Goal: Task Accomplishment & Management: Complete application form

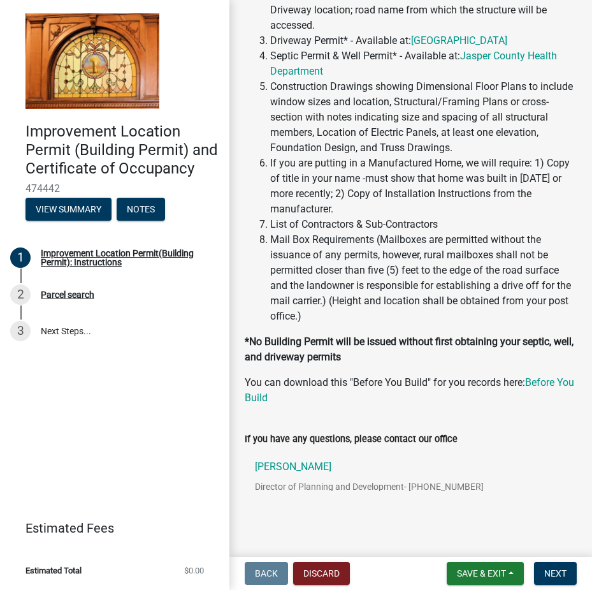
scroll to position [328, 0]
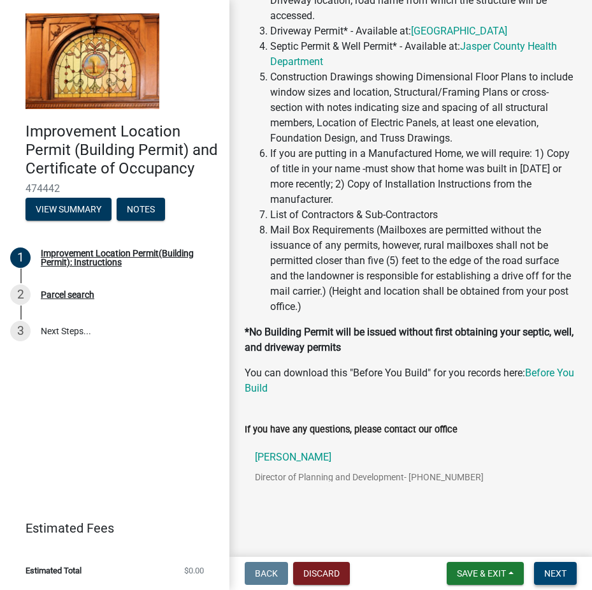
click at [552, 573] on span "Next" at bounding box center [556, 573] width 22 height 10
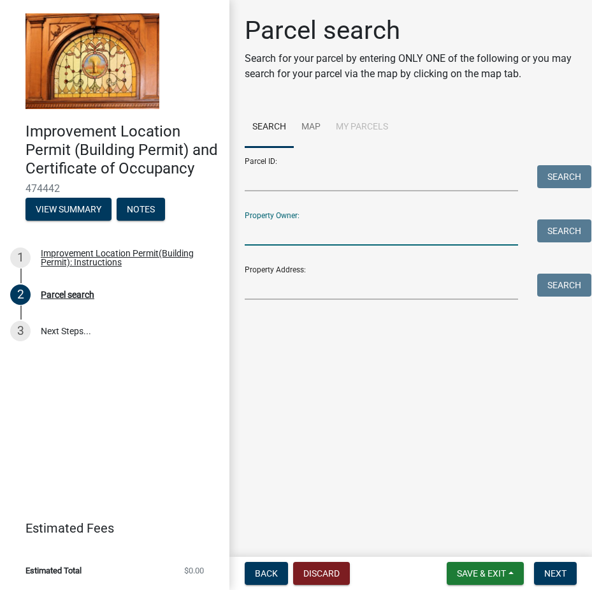
click at [304, 241] on input "Property Owner:" at bounding box center [382, 232] width 274 height 26
type input "[PERSON_NAME]"
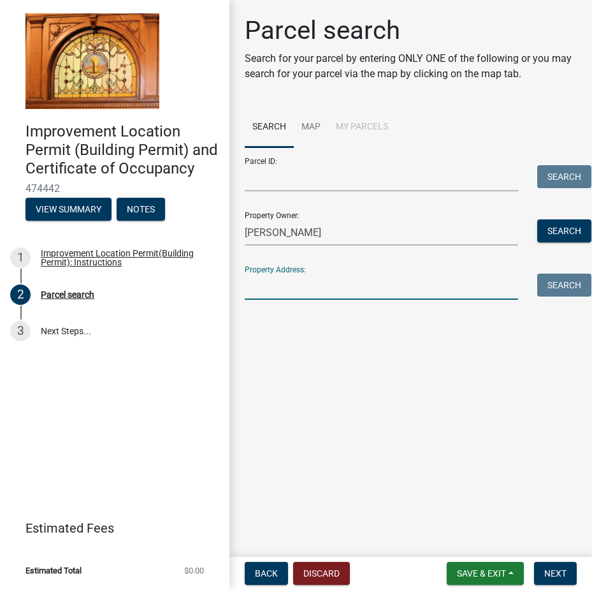
click at [297, 285] on input "Property Address:" at bounding box center [382, 287] width 274 height 26
click at [259, 180] on input "Parcel ID:" at bounding box center [382, 178] width 274 height 26
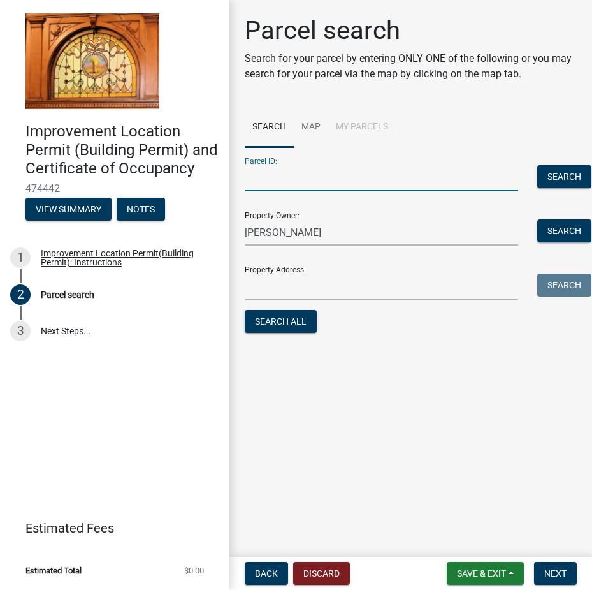
type input "-"
type input "[PHONE_NUMBER]"
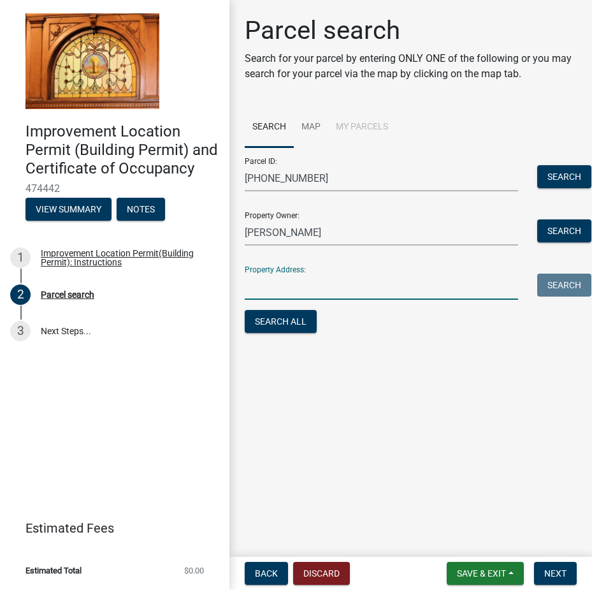
click at [292, 291] on input "Property Address:" at bounding box center [382, 287] width 274 height 26
type input "200 W"
click at [554, 178] on button "Search" at bounding box center [565, 176] width 54 height 23
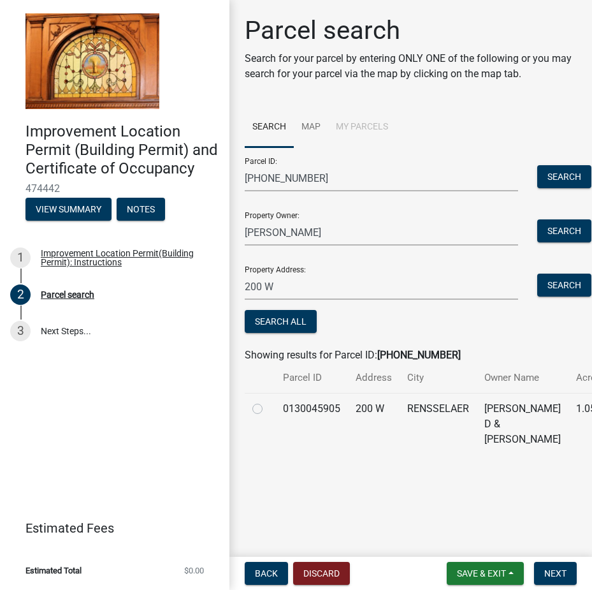
click at [268, 401] on label at bounding box center [268, 401] width 0 height 0
click at [268, 409] on input "radio" at bounding box center [272, 405] width 8 height 8
radio input "true"
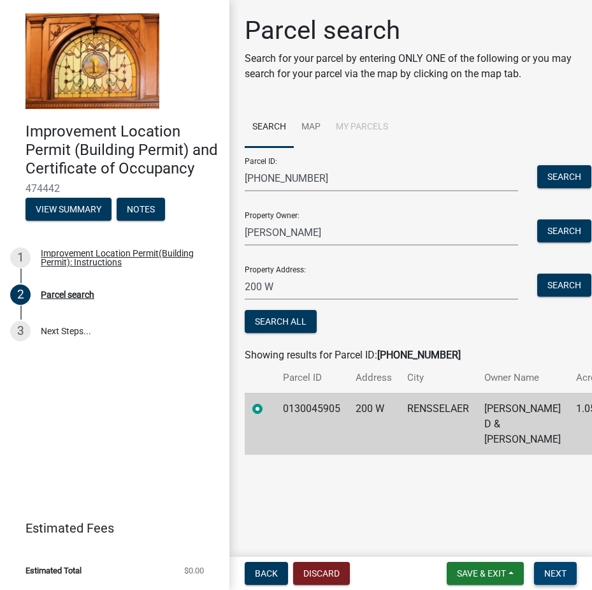
click at [568, 569] on button "Next" at bounding box center [555, 573] width 43 height 23
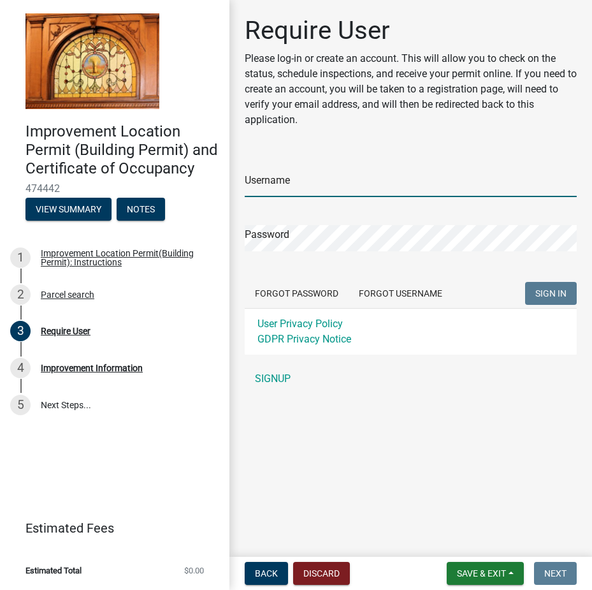
type input "[EMAIL_ADDRESS][DOMAIN_NAME]"
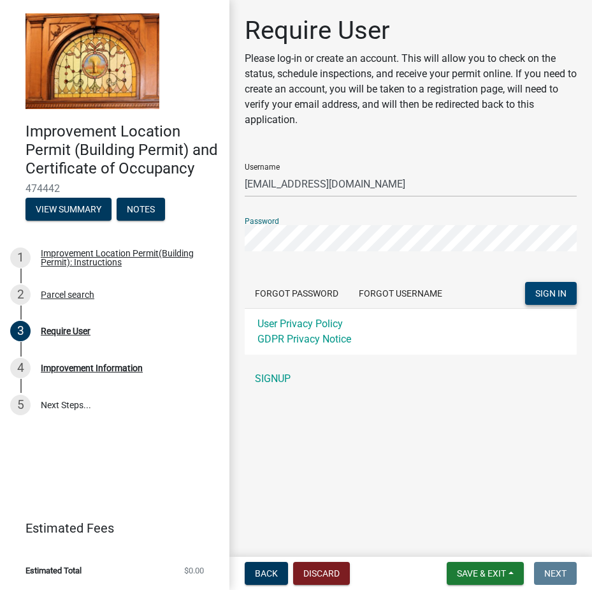
click at [538, 291] on span "SIGN IN" at bounding box center [551, 293] width 31 height 10
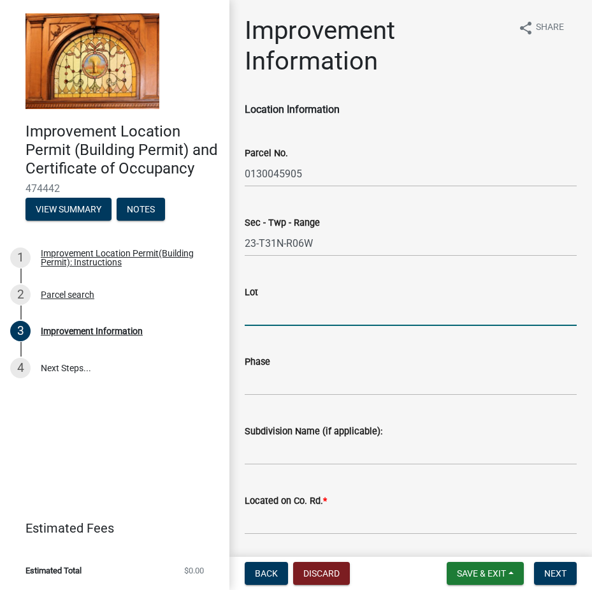
click at [271, 316] on input "Lot" at bounding box center [411, 313] width 332 height 26
type input "5"
click at [284, 456] on input "Subdivision Name (if applicable):" at bounding box center [411, 452] width 332 height 26
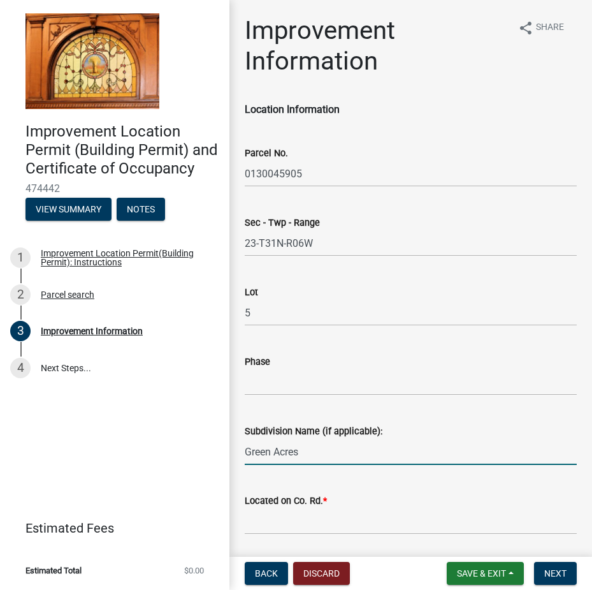
type input "Green Acres"
click at [283, 515] on input "Located on Co. Rd. *" at bounding box center [411, 521] width 332 height 26
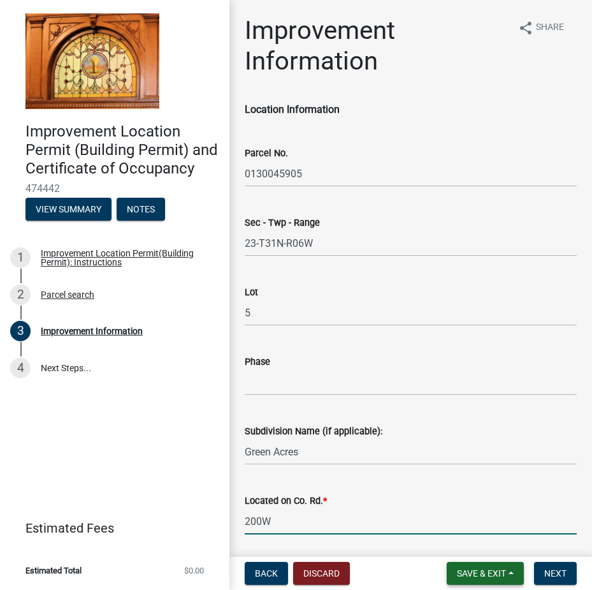
type input "200W"
click at [457, 570] on span "Save & Exit" at bounding box center [481, 573] width 49 height 10
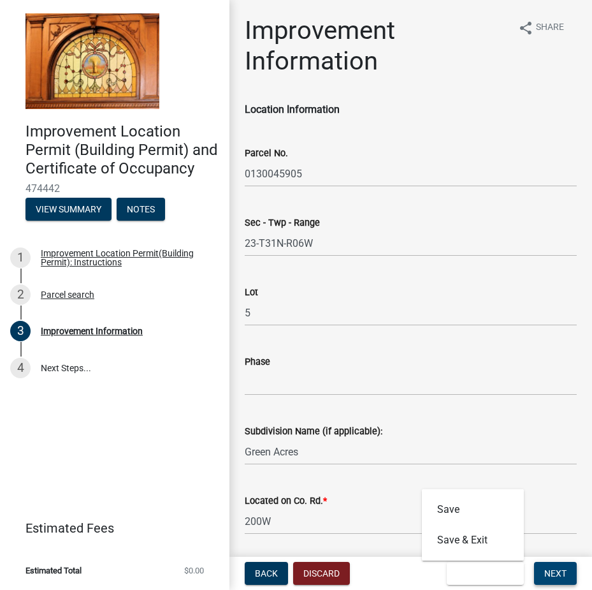
click at [552, 571] on span "Next" at bounding box center [556, 573] width 22 height 10
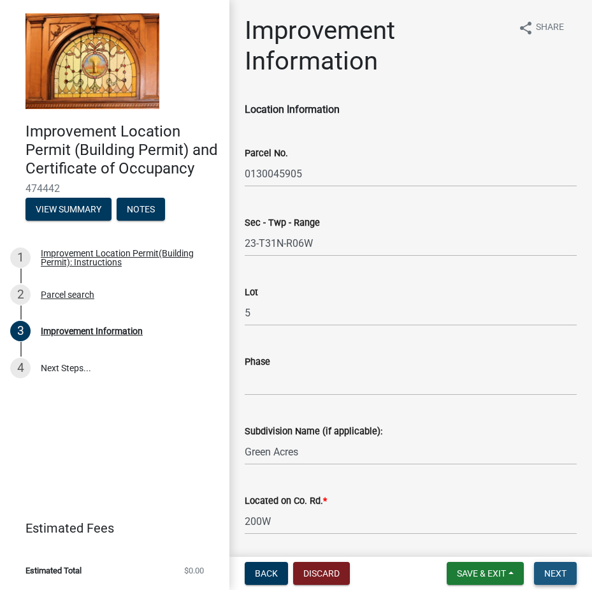
click at [552, 571] on span "Next" at bounding box center [556, 573] width 22 height 10
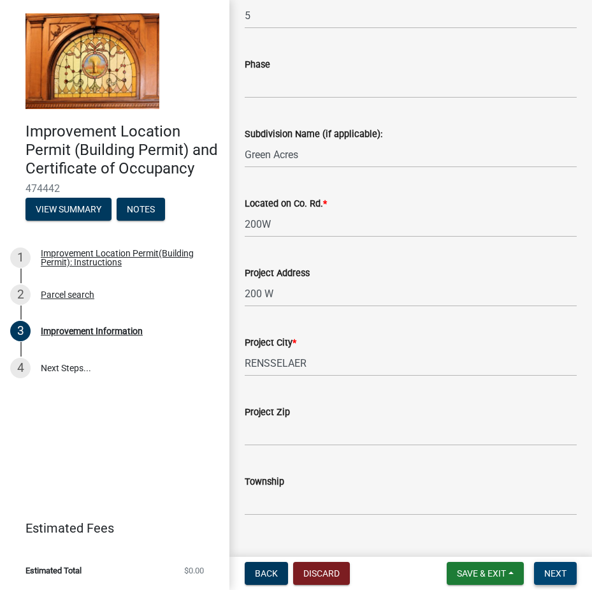
scroll to position [383, 0]
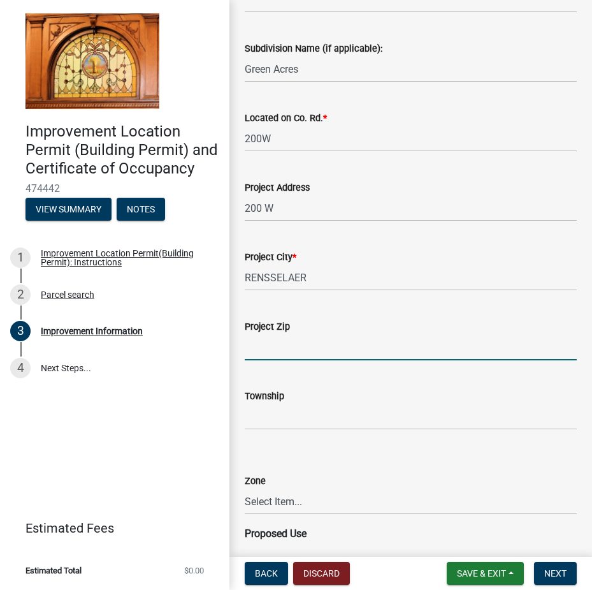
click at [262, 355] on input "Project Zip" at bounding box center [411, 347] width 332 height 26
click at [253, 351] on input "46" at bounding box center [411, 347] width 332 height 26
type input "47978"
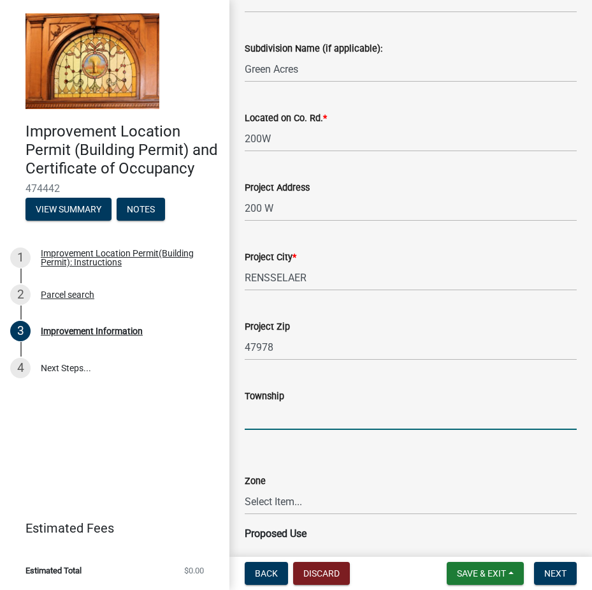
click at [266, 418] on input "Township" at bounding box center [411, 417] width 332 height 26
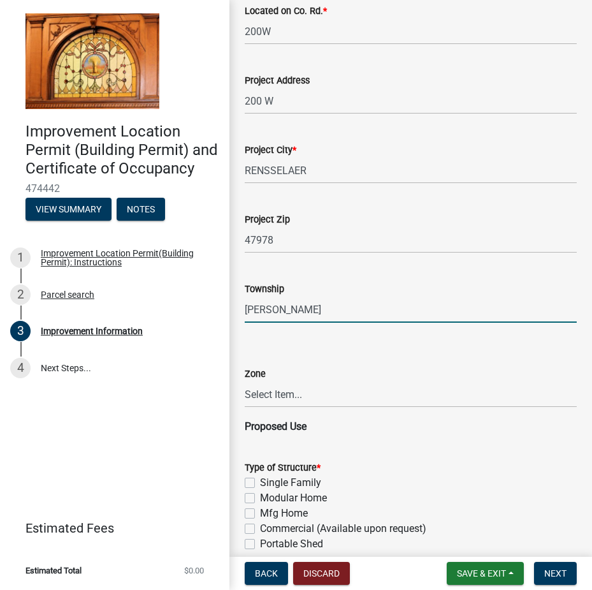
scroll to position [510, 0]
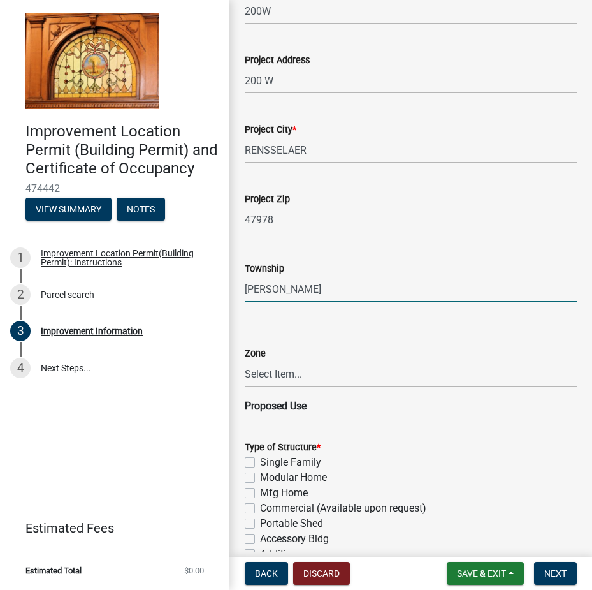
type input "[PERSON_NAME]"
click at [281, 374] on select "Select Item... CO - Conservation PR - Parks & Recreation A1 - Conservation Agri…" at bounding box center [411, 374] width 332 height 26
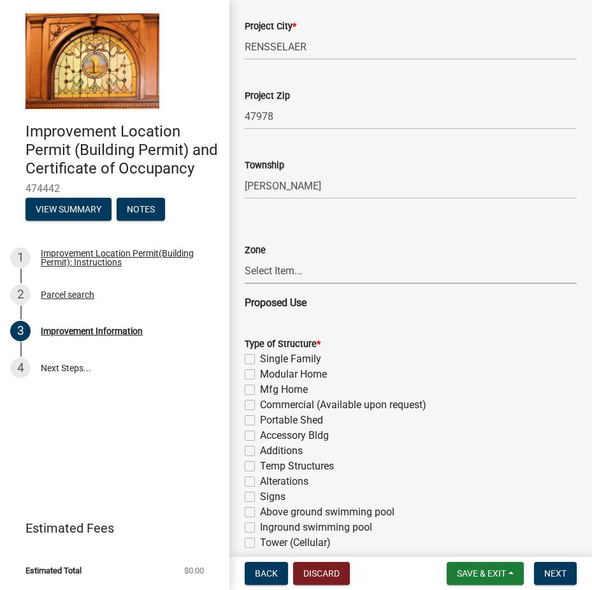
scroll to position [638, 0]
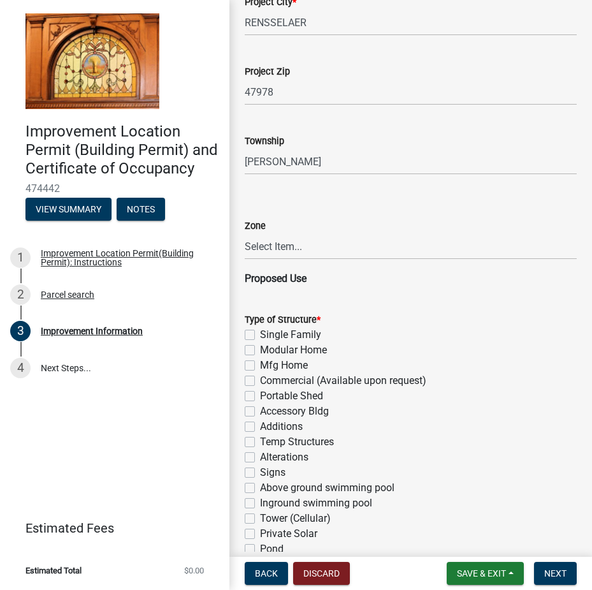
click at [260, 333] on label "Single Family" at bounding box center [290, 334] width 61 height 15
click at [260, 333] on input "Single Family" at bounding box center [264, 331] width 8 height 8
checkbox input "true"
checkbox input "false"
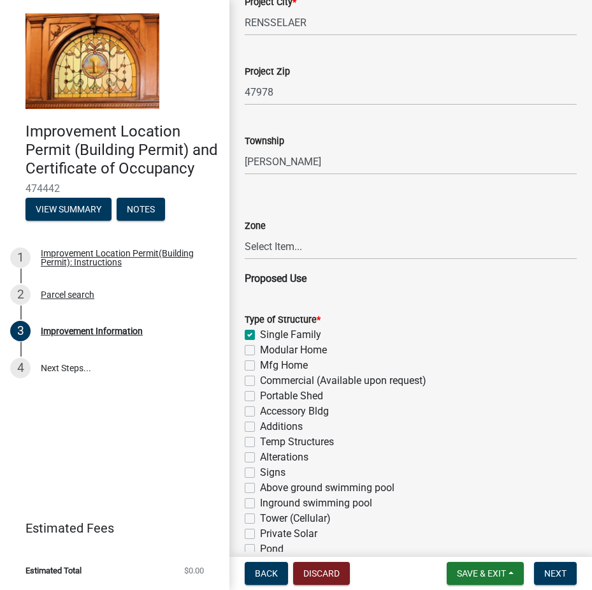
checkbox input "false"
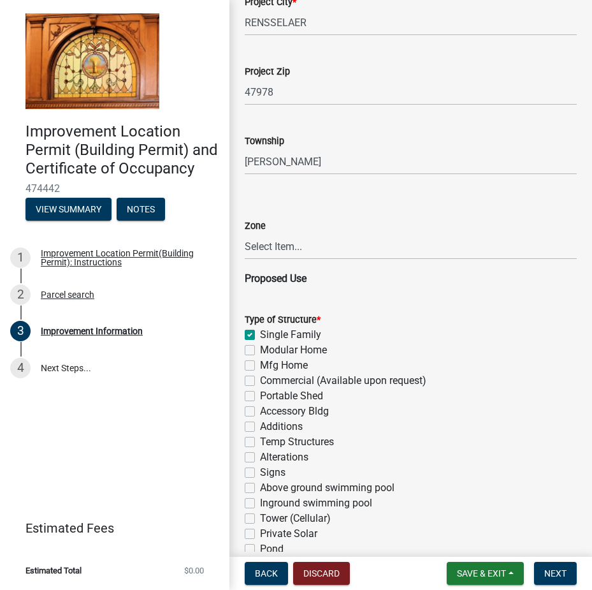
checkbox input "false"
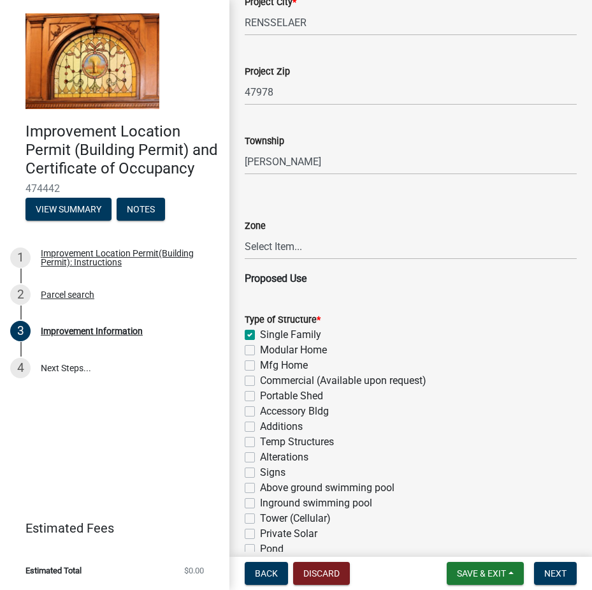
checkbox input "false"
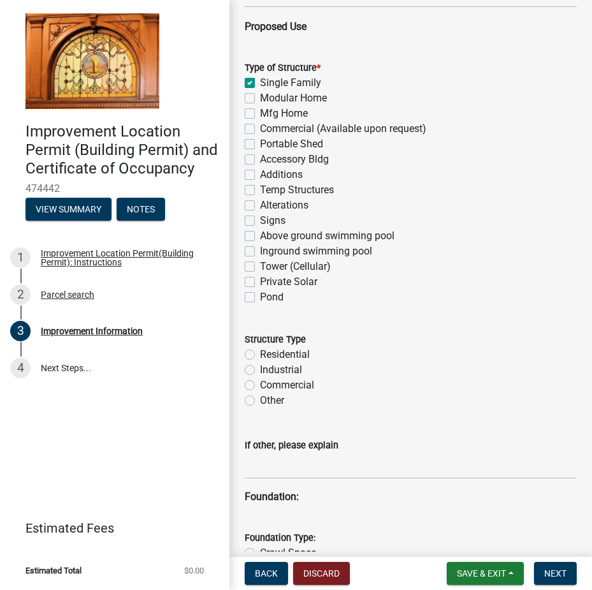
scroll to position [893, 0]
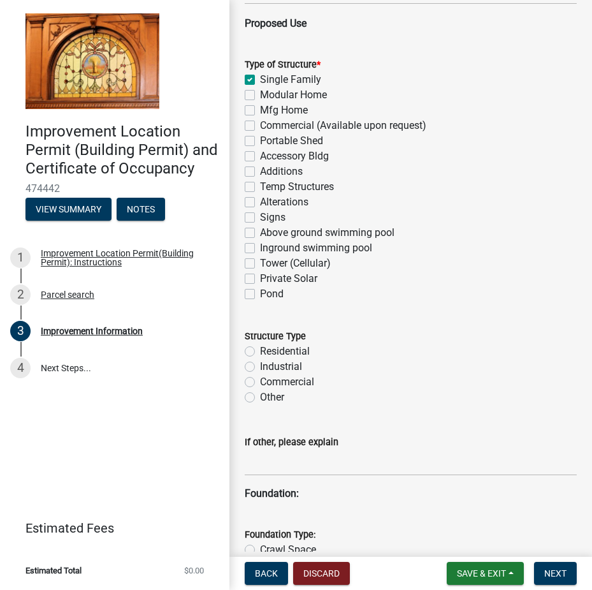
click at [260, 350] on label "Residential" at bounding box center [285, 351] width 50 height 15
click at [260, 350] on input "Residential" at bounding box center [264, 348] width 8 height 8
radio input "true"
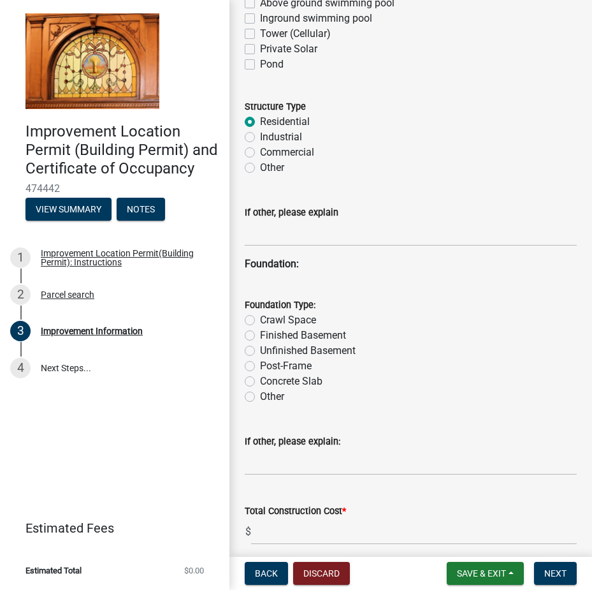
scroll to position [1148, 0]
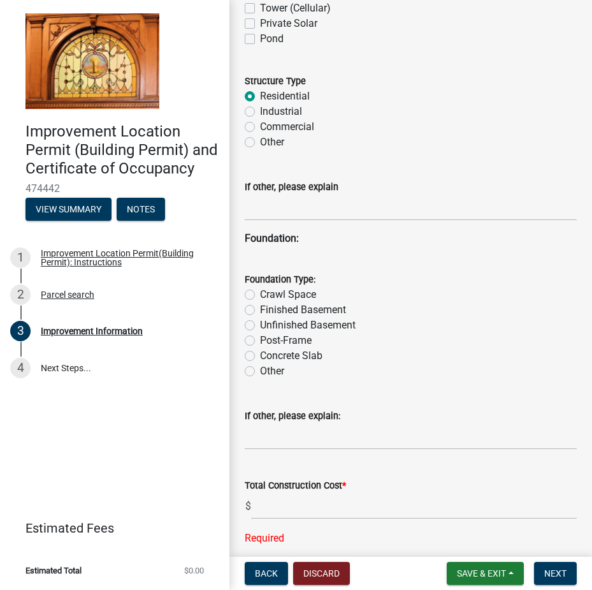
click at [260, 294] on label "Crawl Space" at bounding box center [288, 294] width 56 height 15
click at [260, 294] on input "Crawl Space" at bounding box center [264, 291] width 8 height 8
radio input "true"
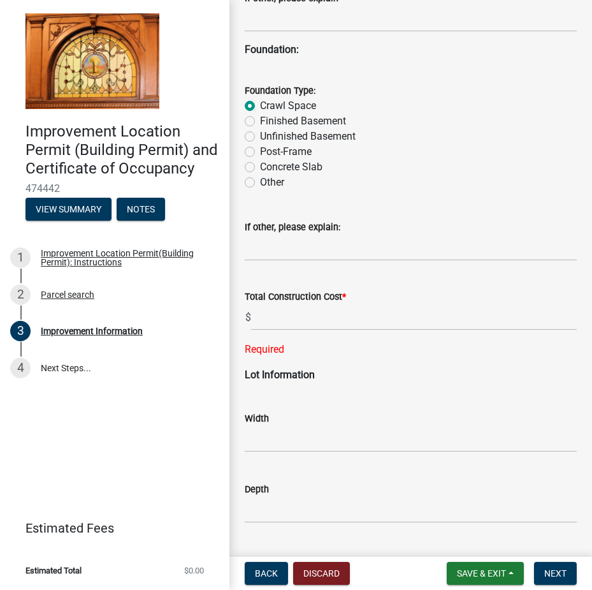
scroll to position [1339, 0]
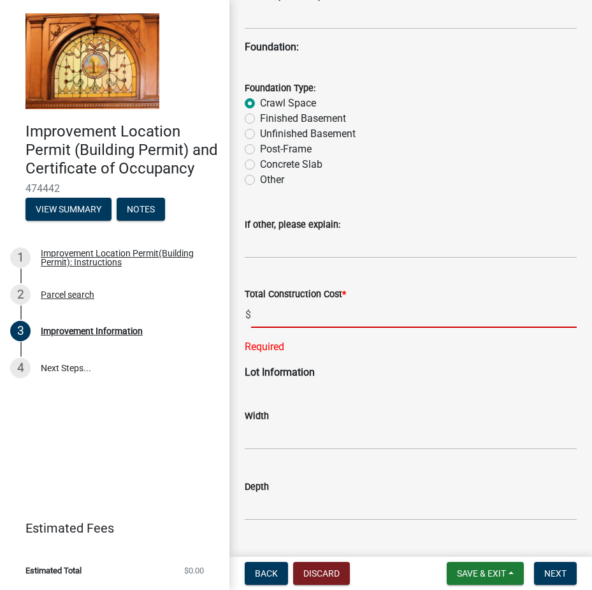
click at [292, 320] on input "text" at bounding box center [414, 315] width 326 height 26
type input "200000"
click at [282, 391] on div "Width" at bounding box center [411, 419] width 332 height 59
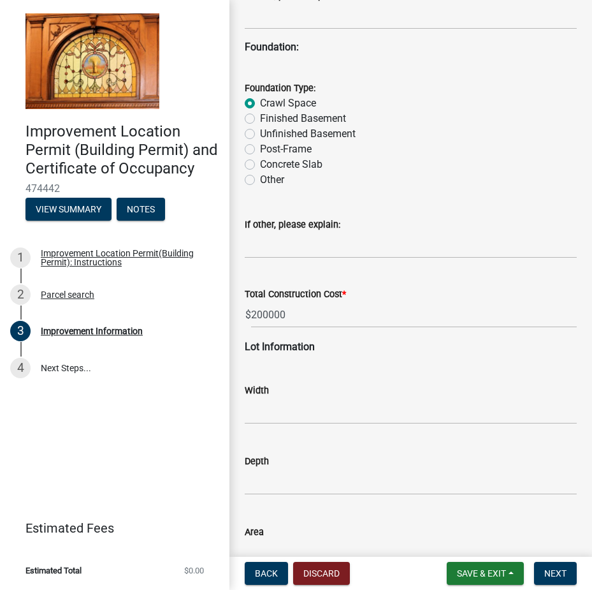
click at [267, 361] on wm-data-entity-input "Lot Information" at bounding box center [411, 352] width 332 height 26
click at [348, 346] on p "Lot Information" at bounding box center [411, 346] width 332 height 15
click at [262, 406] on input "text" at bounding box center [411, 411] width 332 height 26
type input "180"
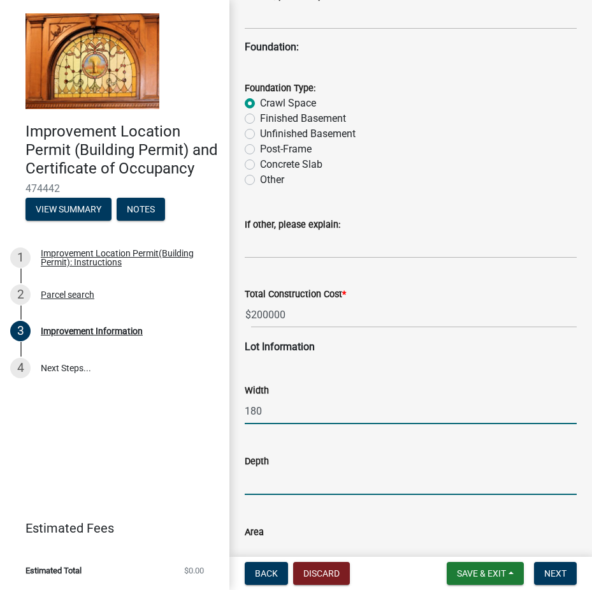
click at [270, 487] on input "text" at bounding box center [411, 482] width 332 height 26
type input "257"
click at [263, 545] on input "text" at bounding box center [411, 553] width 332 height 26
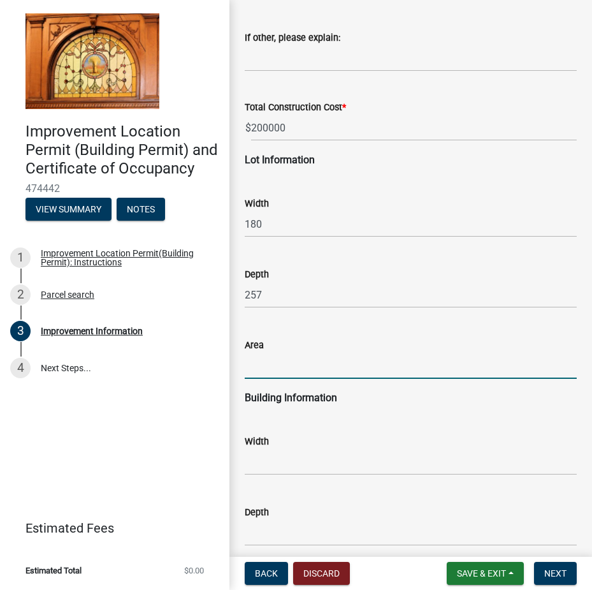
scroll to position [1531, 0]
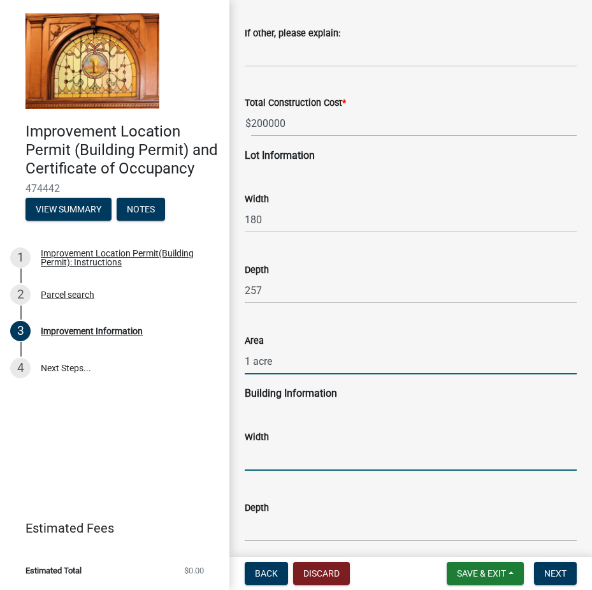
type input "1"
click at [269, 457] on input "text" at bounding box center [411, 458] width 332 height 26
type input "26"
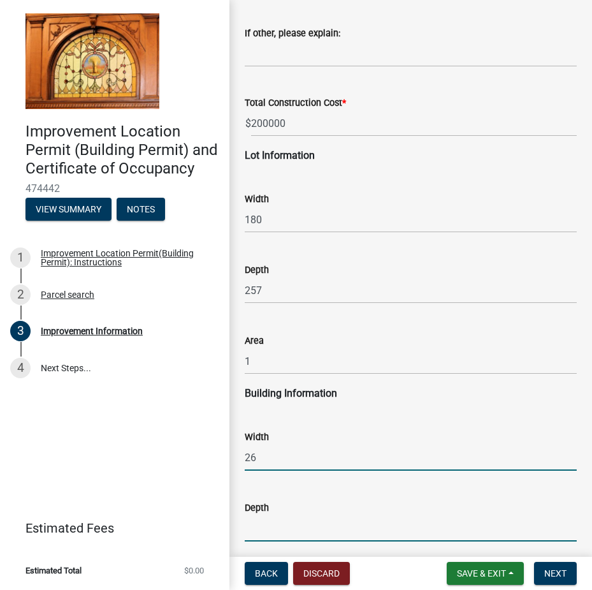
click at [263, 524] on input "text" at bounding box center [411, 528] width 332 height 26
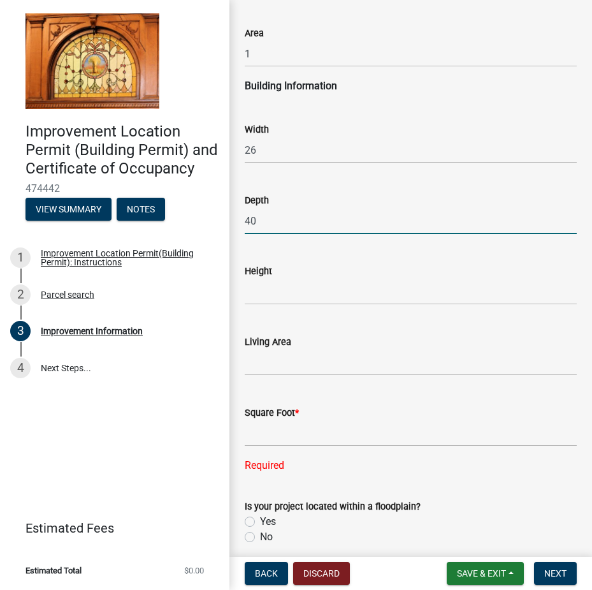
scroll to position [1892, 0]
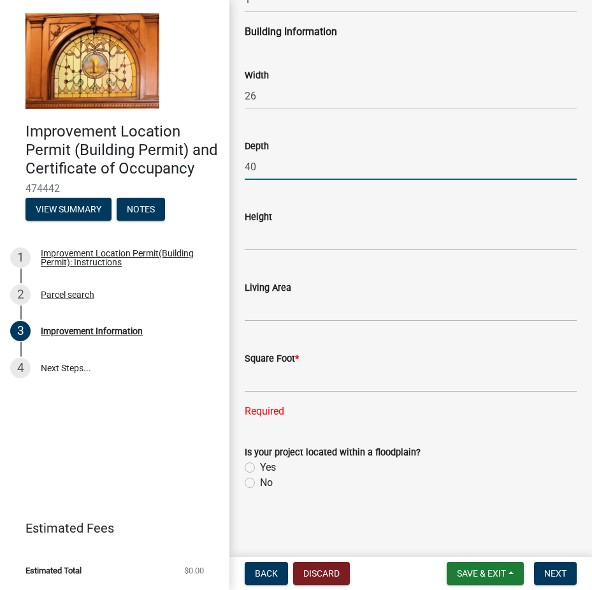
type input "40"
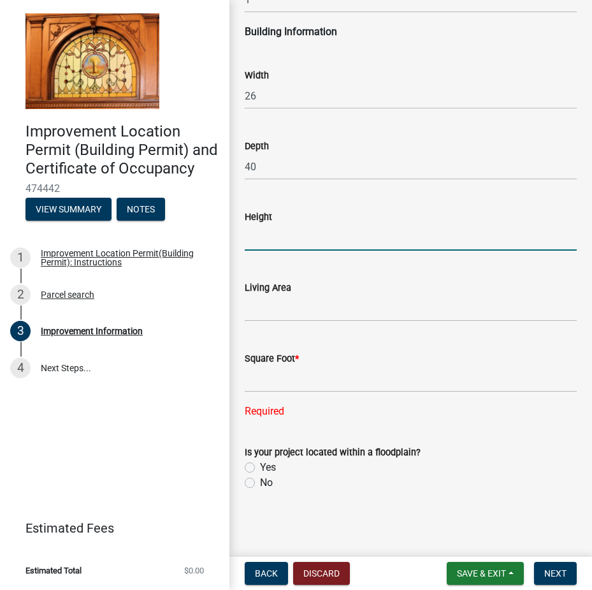
click at [284, 241] on input "text" at bounding box center [411, 237] width 332 height 26
type input "22"
click at [269, 314] on input "text" at bounding box center [411, 308] width 332 height 26
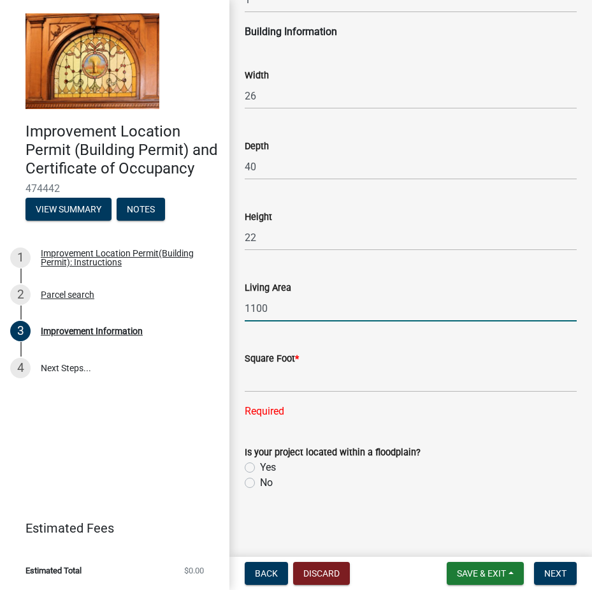
click at [273, 307] on input "1100" at bounding box center [411, 308] width 332 height 26
type input "1100"
click at [269, 385] on input "text" at bounding box center [411, 379] width 332 height 26
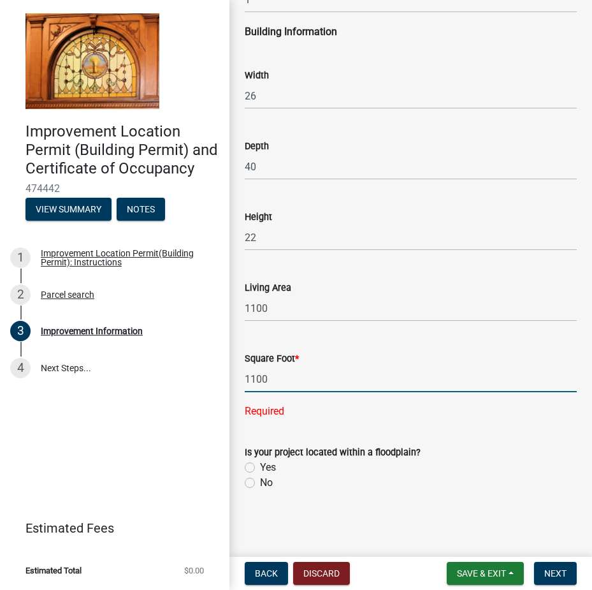
type input "1100"
click at [285, 430] on form "Is your project located within a floodplain? Yes No" at bounding box center [411, 459] width 332 height 61
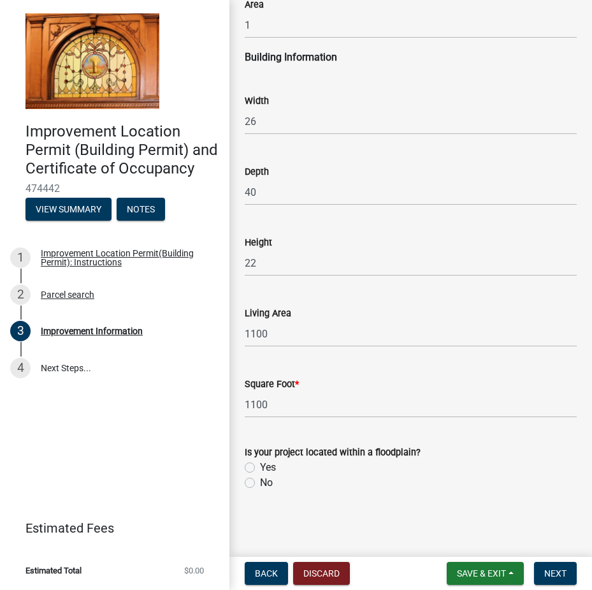
click at [260, 482] on label "No" at bounding box center [266, 482] width 13 height 15
click at [260, 482] on input "No" at bounding box center [264, 479] width 8 height 8
radio input "true"
click at [548, 570] on span "Next" at bounding box center [556, 573] width 22 height 10
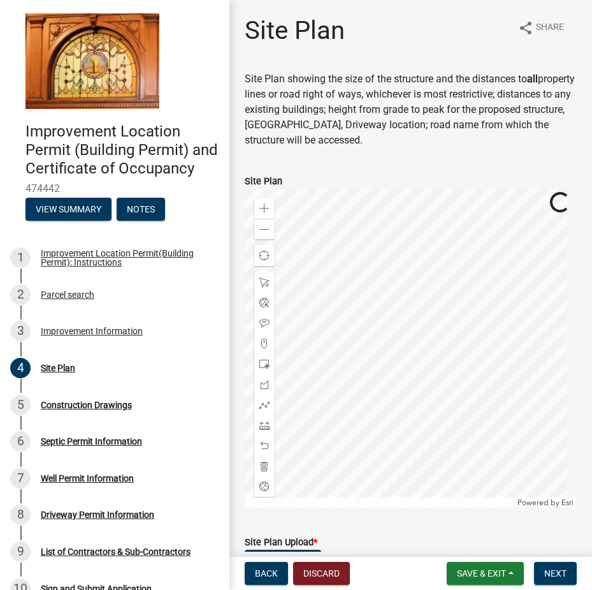
click at [260, 179] on label "Site Plan" at bounding box center [264, 181] width 38 height 9
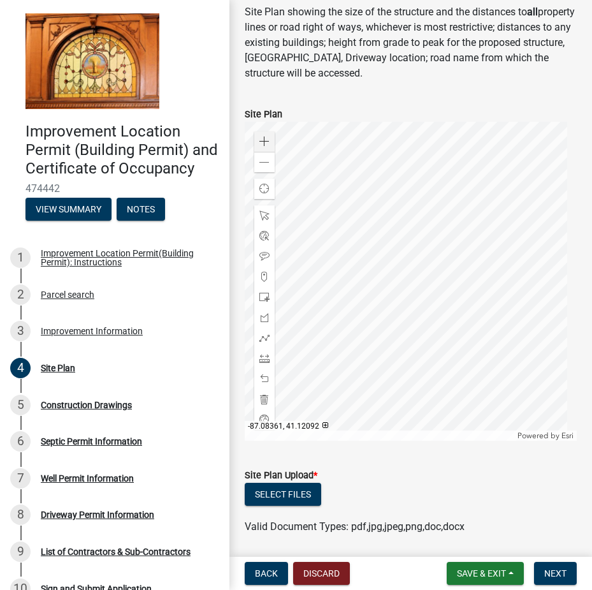
scroll to position [111, 0]
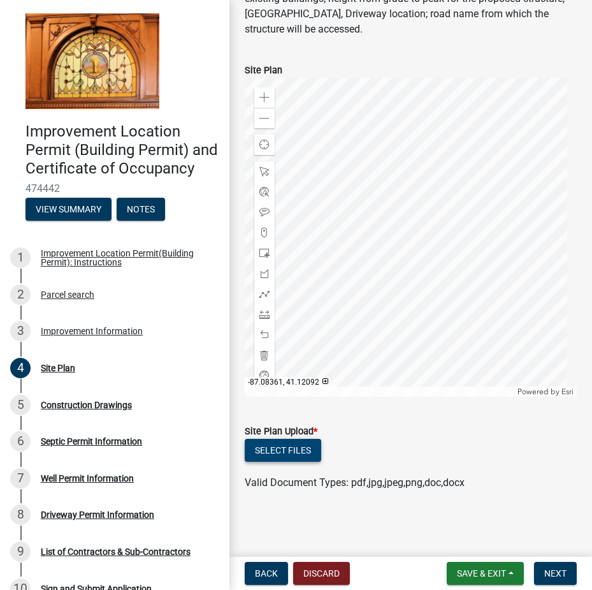
click at [259, 455] on button "Select files" at bounding box center [283, 450] width 77 height 23
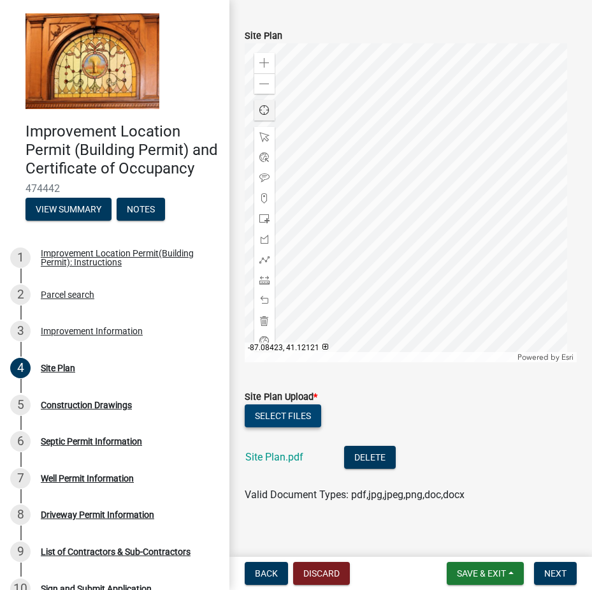
scroll to position [158, 0]
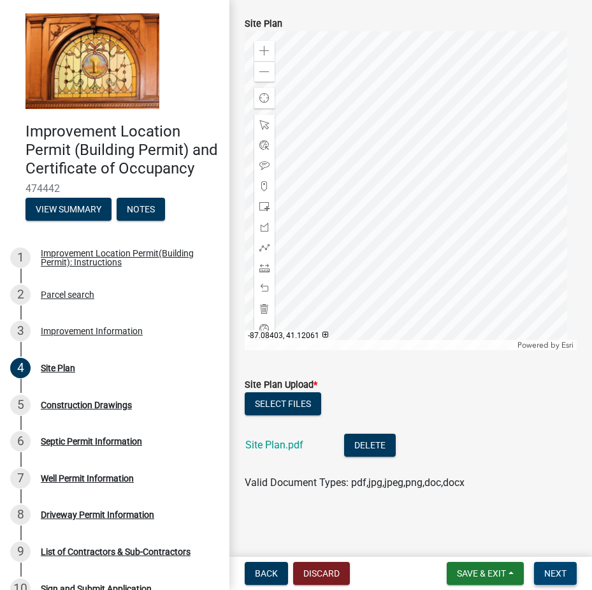
click at [546, 573] on span "Next" at bounding box center [556, 573] width 22 height 10
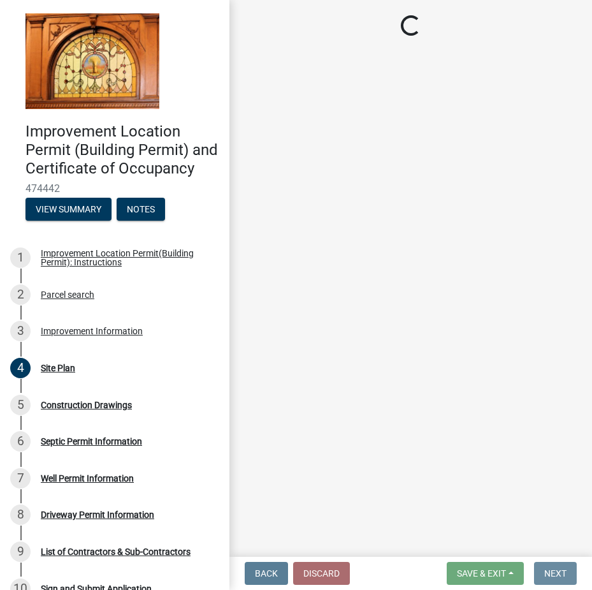
scroll to position [0, 0]
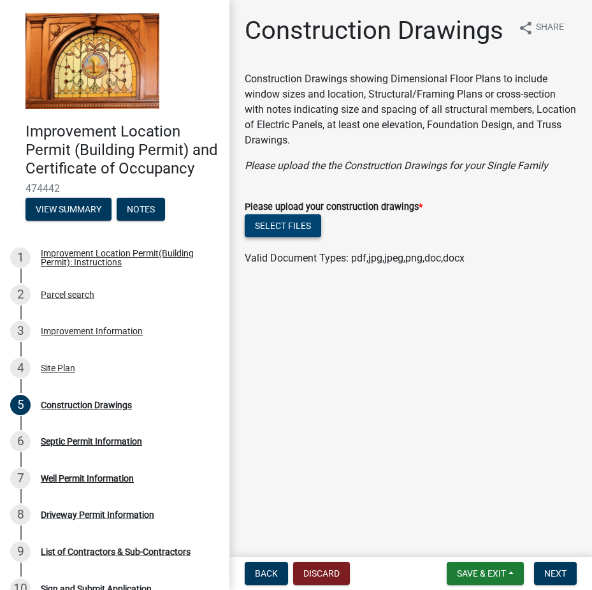
click at [290, 225] on button "Select files" at bounding box center [283, 225] width 77 height 23
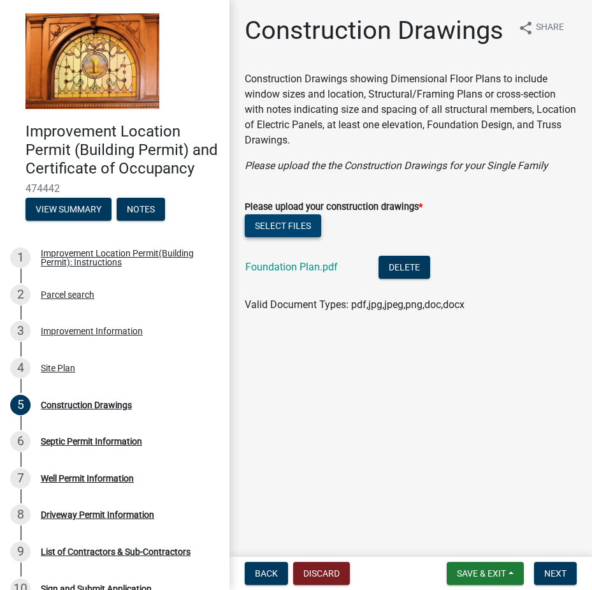
click at [282, 234] on button "Select files" at bounding box center [283, 225] width 77 height 23
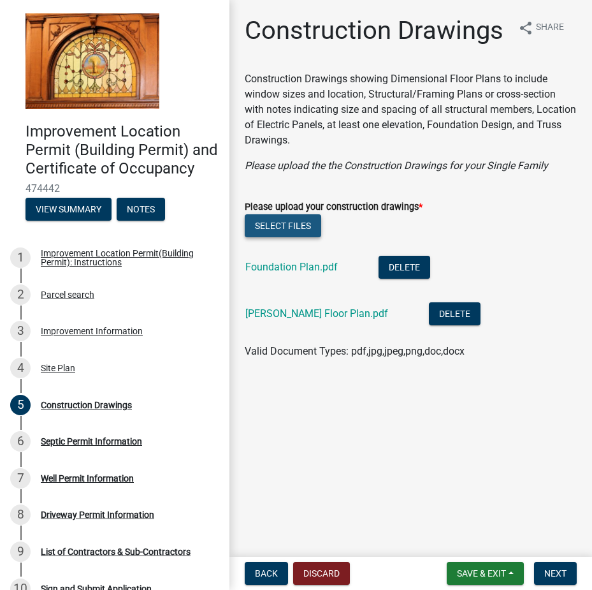
click at [268, 226] on button "Select files" at bounding box center [283, 225] width 77 height 23
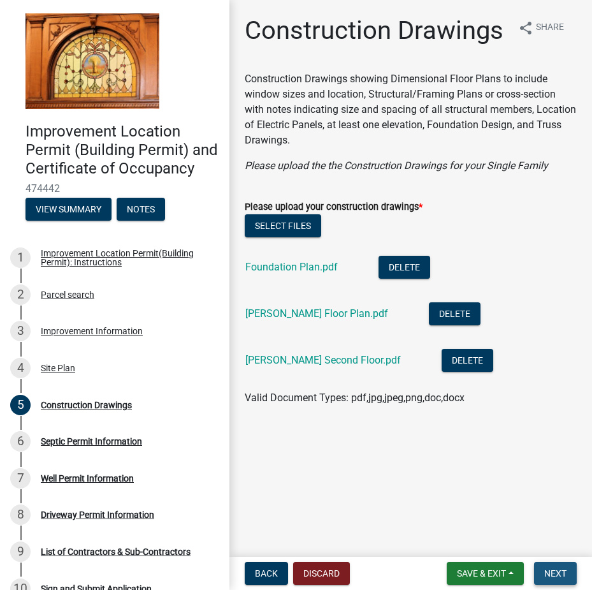
click at [557, 570] on span "Next" at bounding box center [556, 573] width 22 height 10
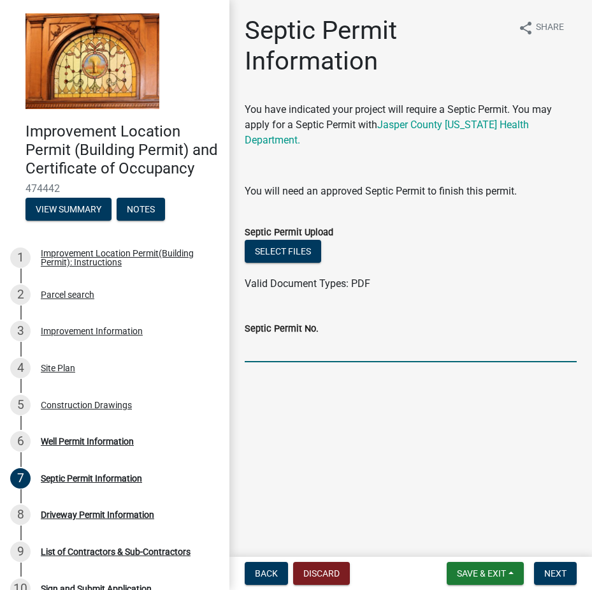
click at [284, 338] on input "Septic Permit No." at bounding box center [411, 349] width 332 height 26
type input "coming"
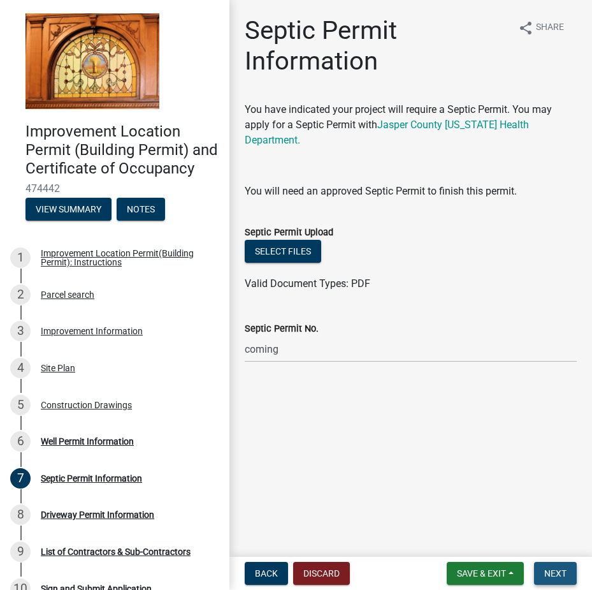
click at [548, 574] on span "Next" at bounding box center [556, 573] width 22 height 10
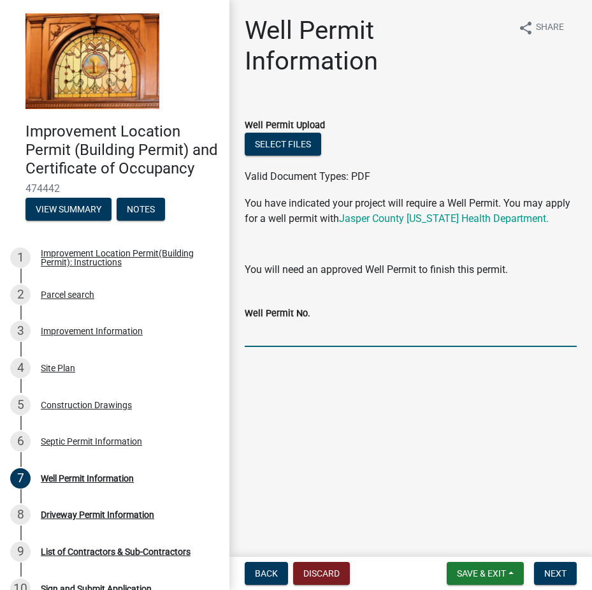
click at [285, 332] on input "Well Permit No." at bounding box center [411, 334] width 332 height 26
type input "coming"
click at [543, 578] on button "Next" at bounding box center [555, 573] width 43 height 23
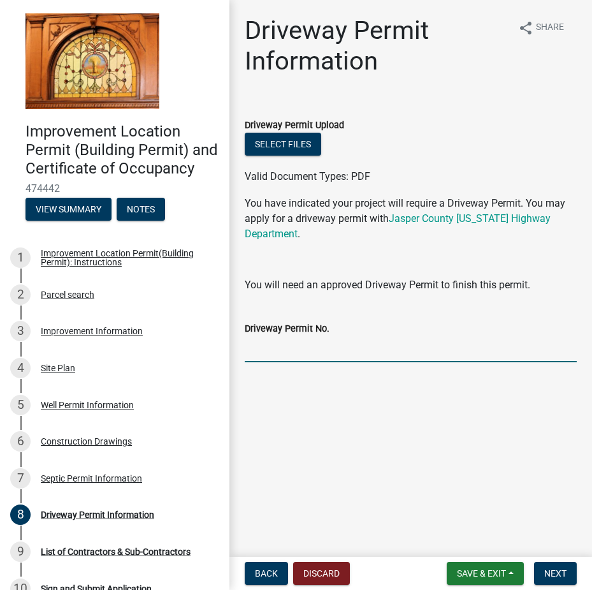
click at [317, 349] on input "Driveway Permit No." at bounding box center [411, 349] width 332 height 26
type input "coming"
click at [568, 575] on button "Next" at bounding box center [555, 573] width 43 height 23
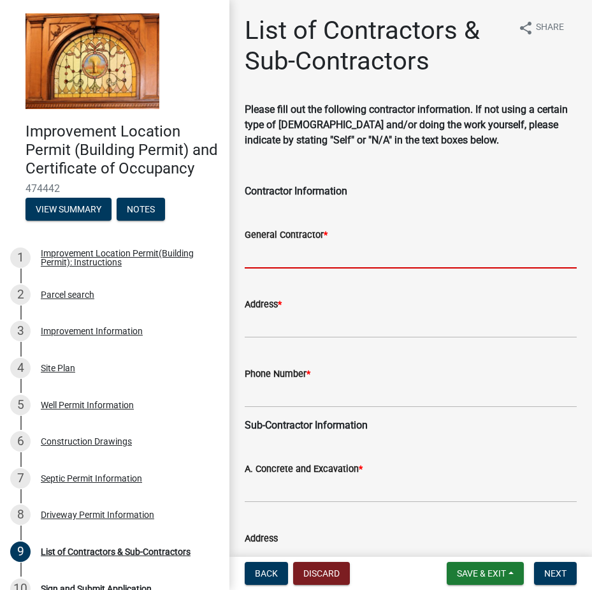
click at [279, 255] on input "General Contractor *" at bounding box center [411, 255] width 332 height 26
type input "[PERSON_NAME]"
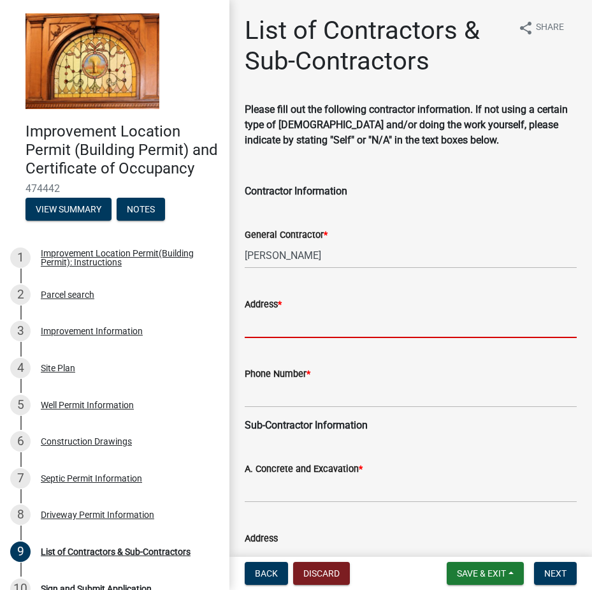
click at [254, 329] on input "Address *" at bounding box center [411, 325] width 332 height 26
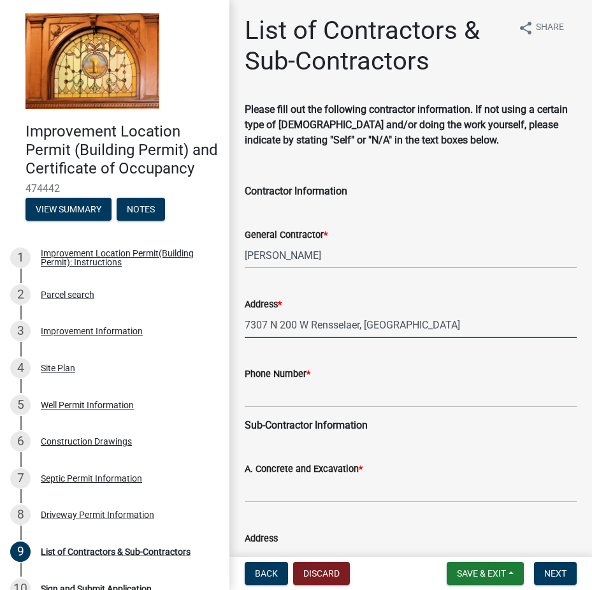
type input "7307 N 200 W Rensselaer, [GEOGRAPHIC_DATA]"
click at [251, 398] on input "Phone Number *" at bounding box center [411, 394] width 332 height 26
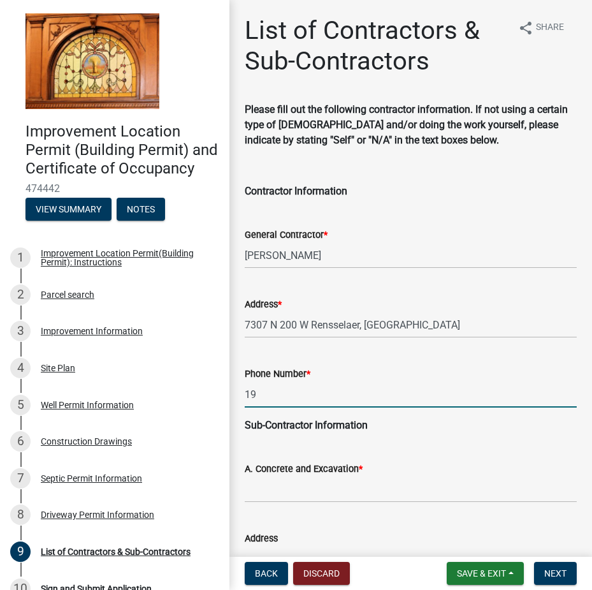
type input "9"
type input "[PHONE_NUMBER]"
click at [278, 495] on input "A. Concrete and Excavation *" at bounding box center [411, 489] width 332 height 26
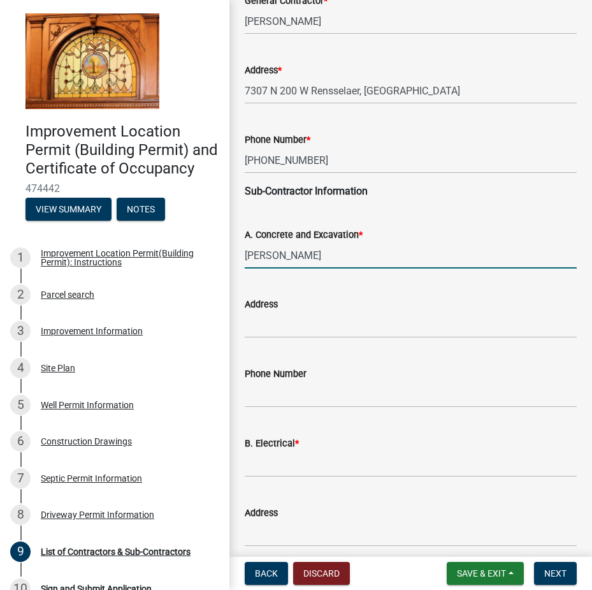
scroll to position [255, 0]
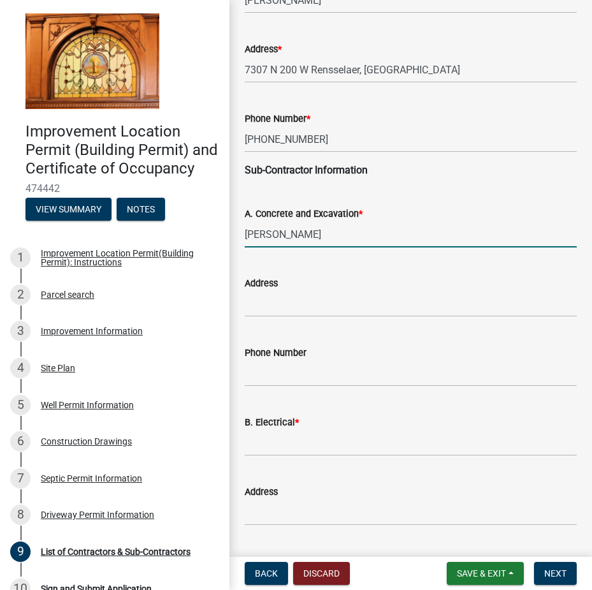
type input "[PERSON_NAME]"
click at [272, 320] on wm-data-entity-input "Address" at bounding box center [411, 293] width 332 height 70
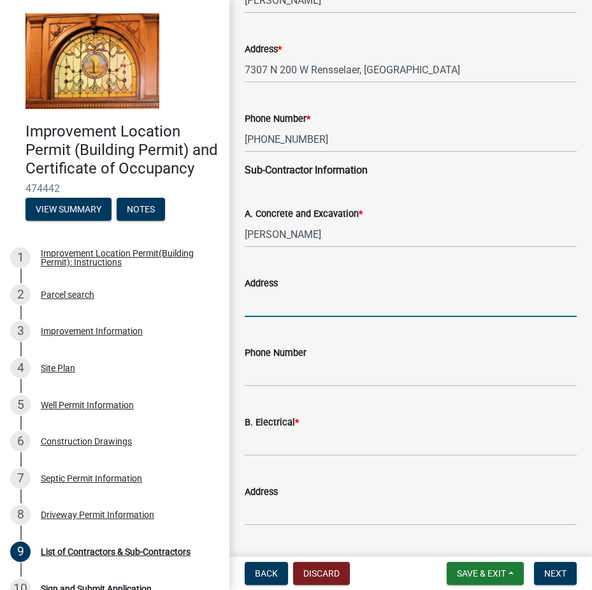
click at [266, 310] on input "Address" at bounding box center [411, 304] width 332 height 26
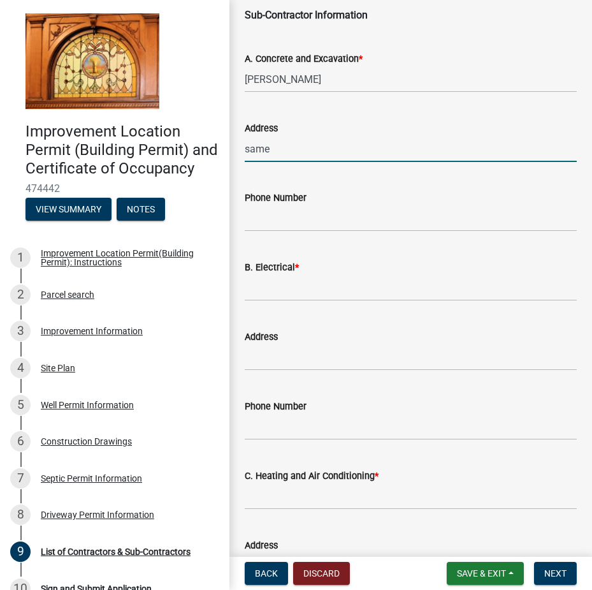
scroll to position [446, 0]
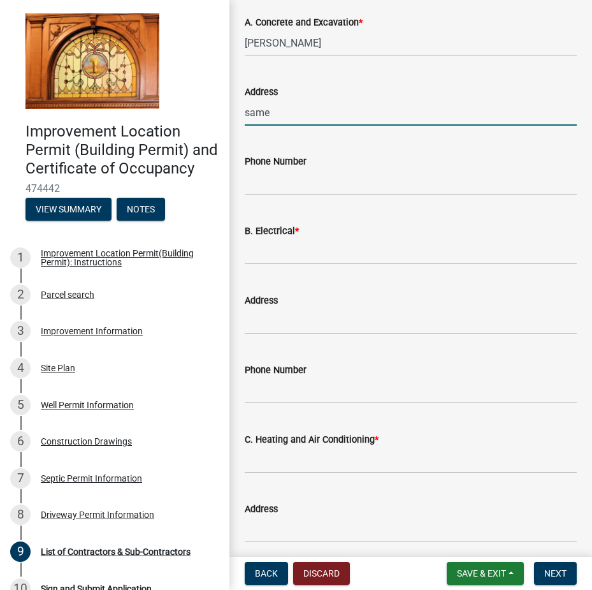
type input "same"
click at [261, 260] on input "B. Electrical *" at bounding box center [411, 252] width 332 height 26
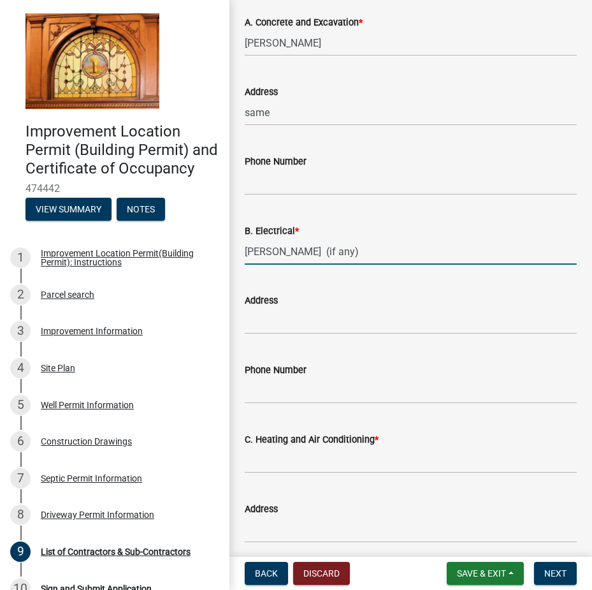
drag, startPoint x: 305, startPoint y: 253, endPoint x: 345, endPoint y: 253, distance: 40.2
click at [345, 253] on input "[PERSON_NAME] (if any)" at bounding box center [411, 252] width 332 height 26
type input "[PERSON_NAME]"
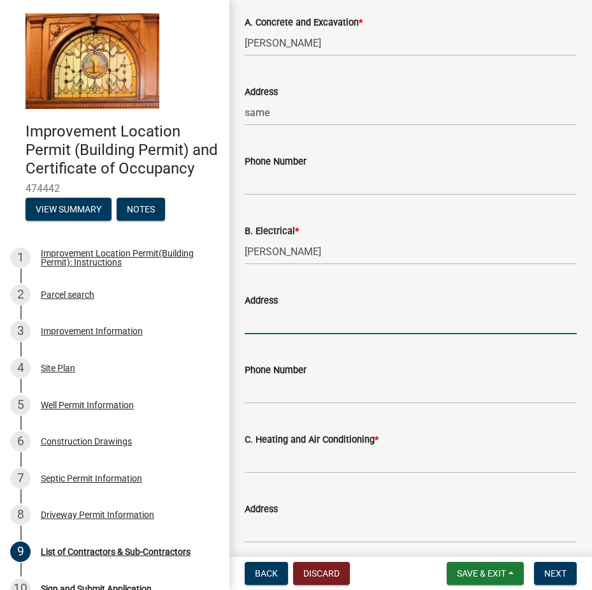
click at [269, 325] on input "Address" at bounding box center [411, 321] width 332 height 26
click at [263, 395] on input "Phone Number" at bounding box center [411, 391] width 332 height 26
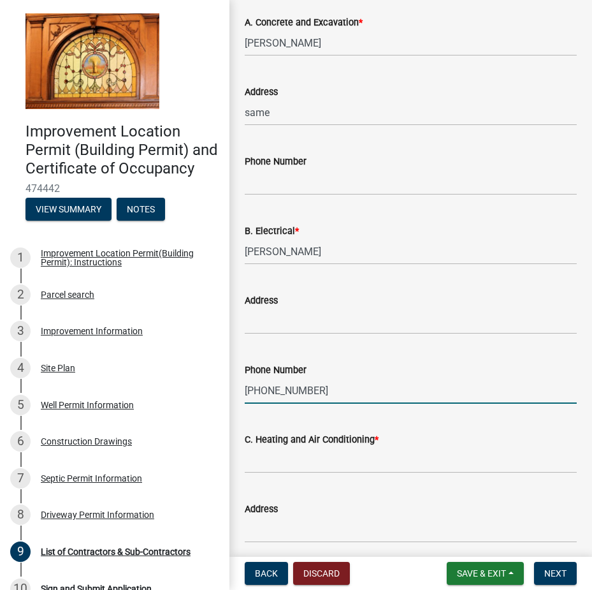
type input "[PHONE_NUMBER]"
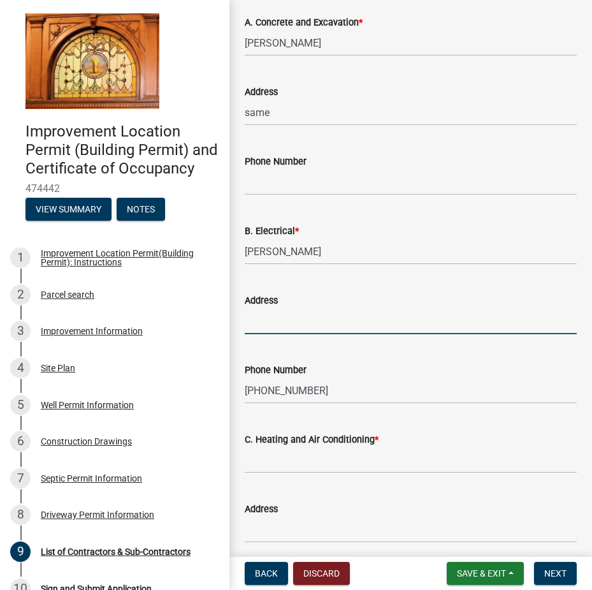
click at [249, 323] on input "Address" at bounding box center [411, 321] width 332 height 26
type input "200 N, Rensselaer"
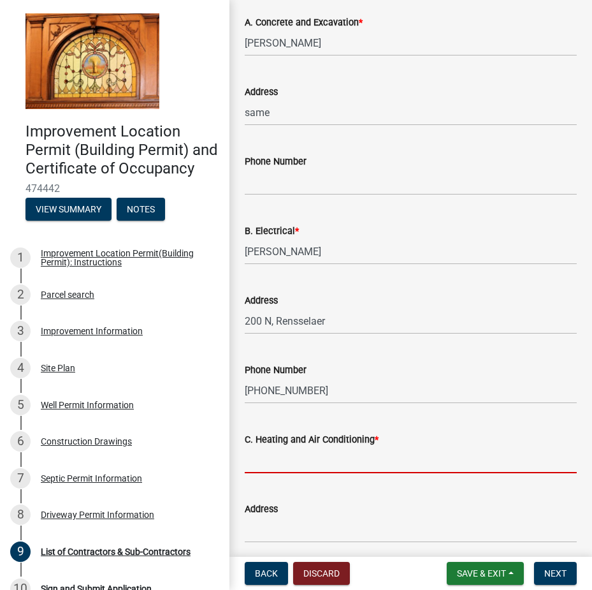
click at [253, 467] on input "C. Heating and Air Conditioning *" at bounding box center [411, 460] width 332 height 26
drag, startPoint x: 254, startPoint y: 460, endPoint x: 244, endPoint y: 462, distance: 9.7
click at [244, 462] on div "C. Heating and Air Conditioning * W" at bounding box center [410, 443] width 351 height 59
type input "Cybersonic"
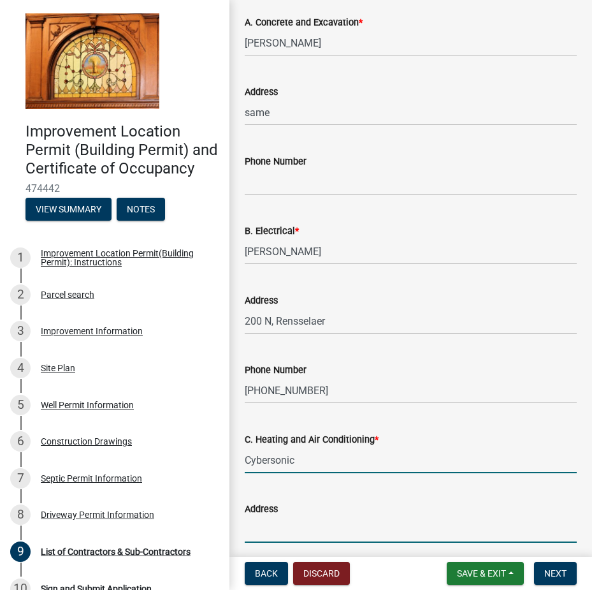
click at [258, 535] on input "Address" at bounding box center [411, 530] width 332 height 26
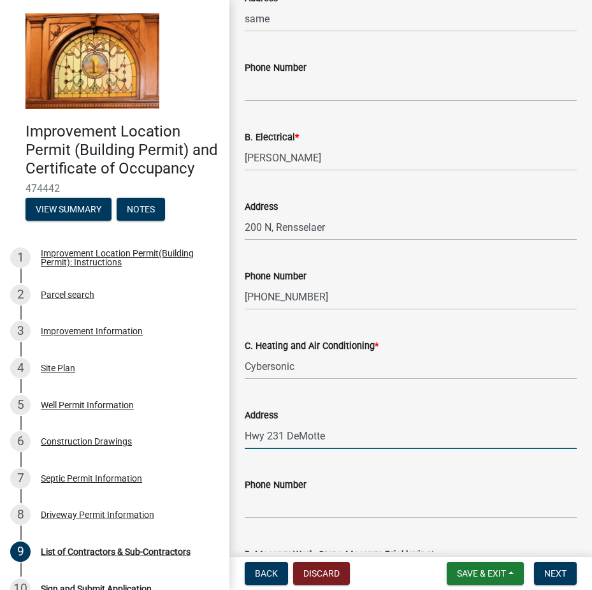
scroll to position [574, 0]
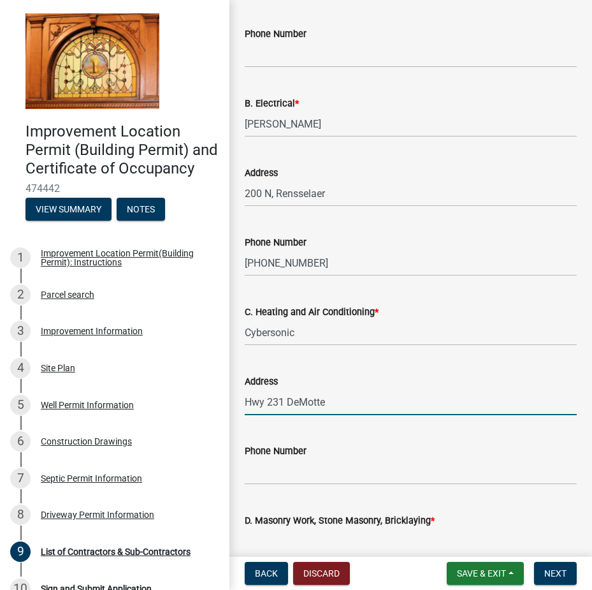
type input "Hwy 231 DeMotte"
click at [287, 481] on input "Phone Number" at bounding box center [411, 472] width 332 height 26
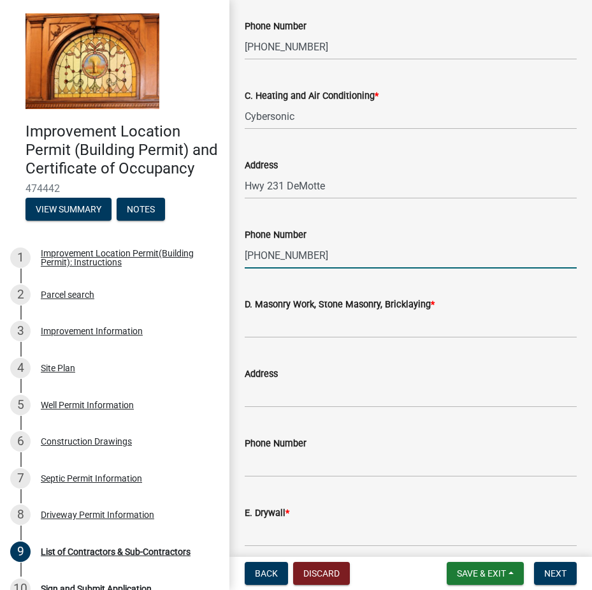
scroll to position [829, 0]
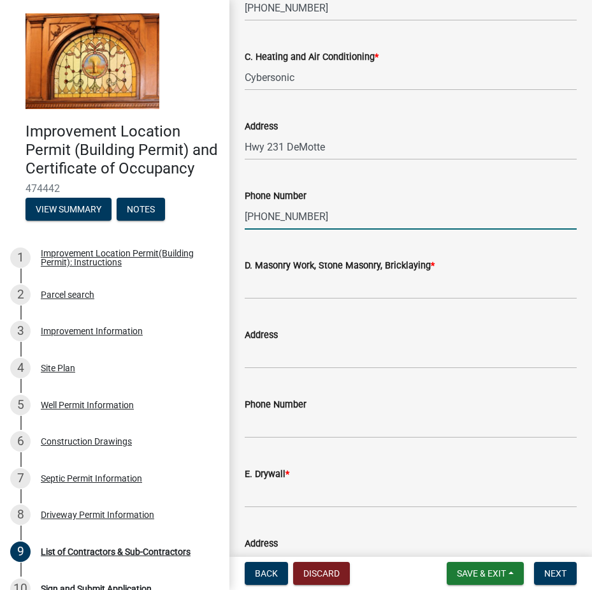
type input "[PHONE_NUMBER]"
click at [271, 295] on input "D. Masonry Work, Stone Masonry, Bricklaying *" at bounding box center [411, 286] width 332 height 26
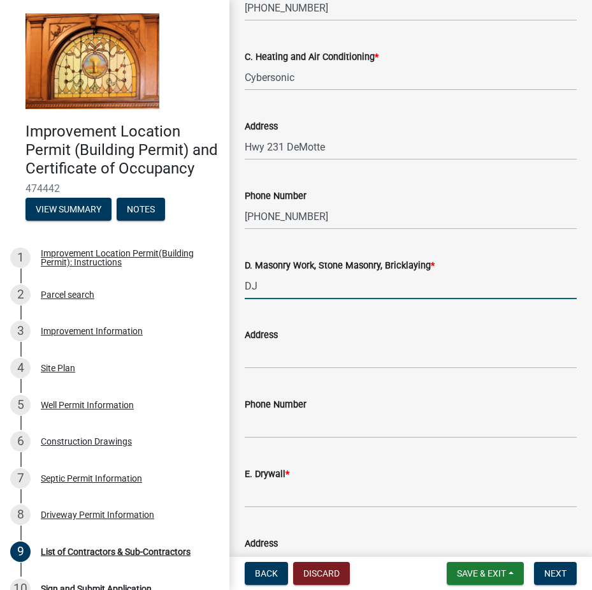
type input "DJ Masonry"
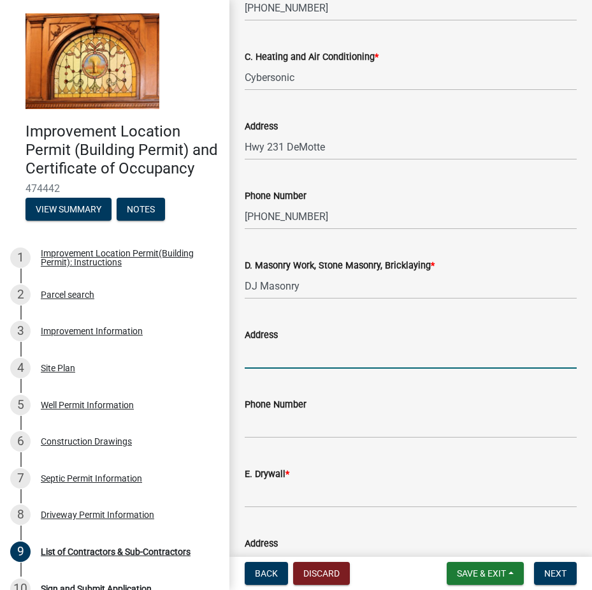
click at [290, 353] on input "Address" at bounding box center [411, 355] width 332 height 26
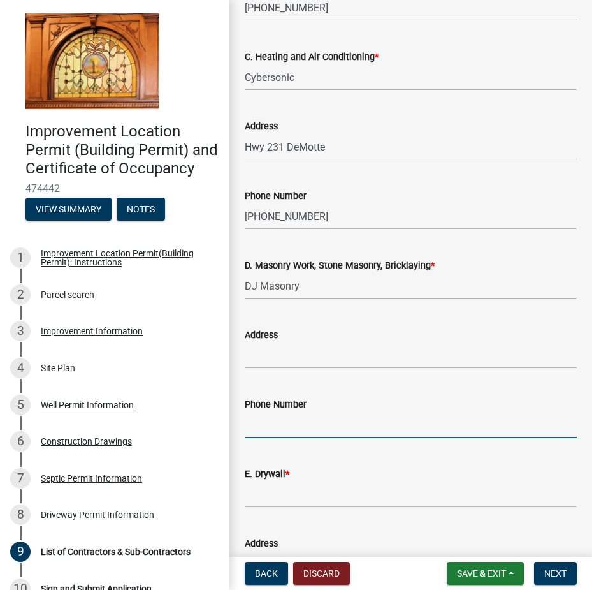
click at [293, 427] on input "Phone Number" at bounding box center [411, 425] width 332 height 26
type input "[PHONE_NUMBER]"
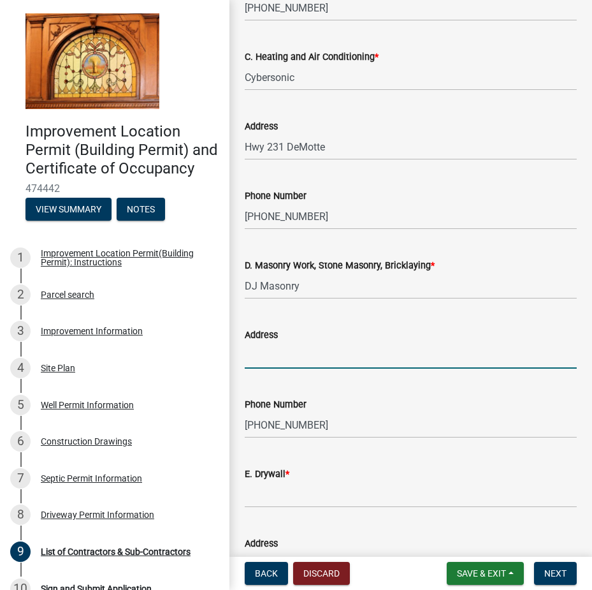
click at [260, 355] on input "Address" at bounding box center [411, 355] width 332 height 26
click at [315, 357] on input "[STREET_ADDRESS]" at bounding box center [411, 355] width 332 height 26
type input "[STREET_ADDRESS]"
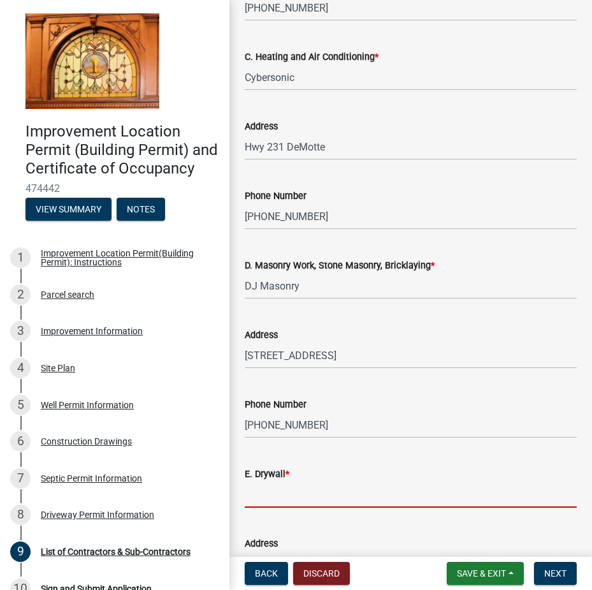
click at [261, 500] on input "E. Drywall *" at bounding box center [411, 494] width 332 height 26
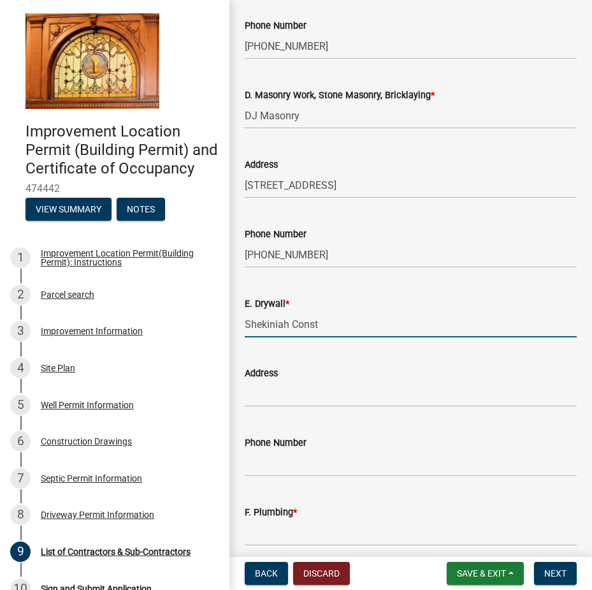
scroll to position [1020, 0]
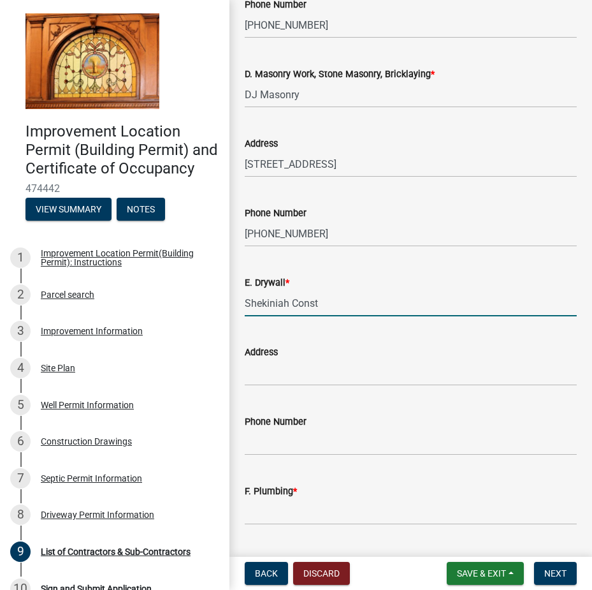
type input "Shekiniah Const"
click at [253, 379] on input "Address" at bounding box center [411, 373] width 332 height 26
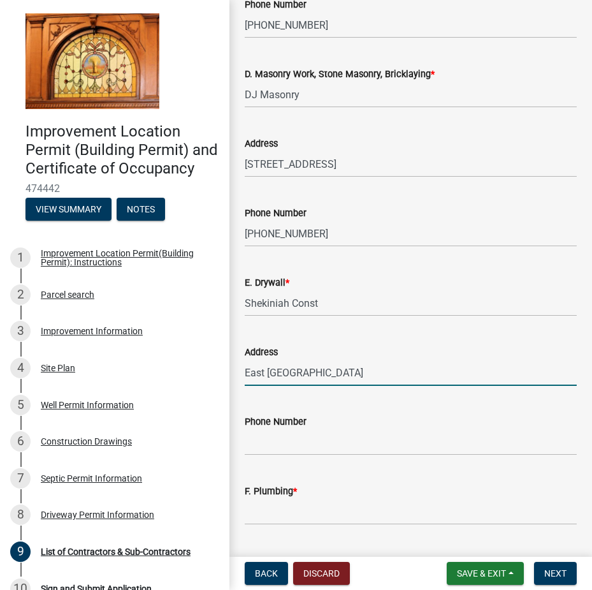
type input "East [GEOGRAPHIC_DATA]"
click at [256, 454] on input "Phone Number" at bounding box center [411, 442] width 332 height 26
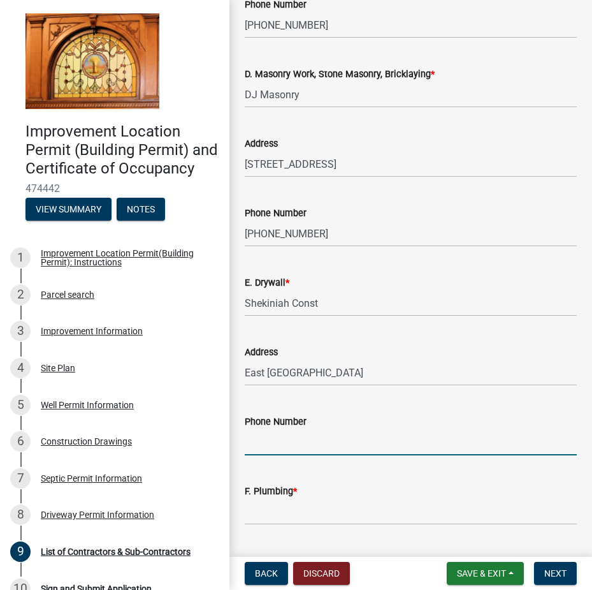
click at [257, 448] on input "Phone Number" at bounding box center [411, 442] width 332 height 26
type input "[PHONE_NUMBER]"
click at [266, 520] on input "F. Plumbing *" at bounding box center [411, 512] width 332 height 26
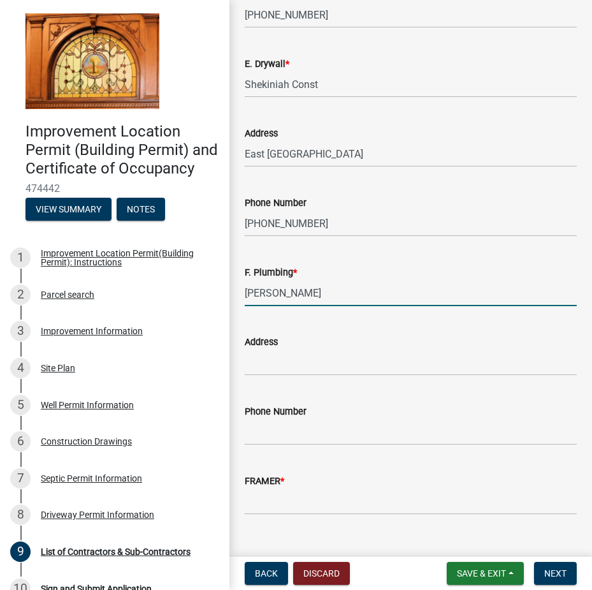
scroll to position [1262, 0]
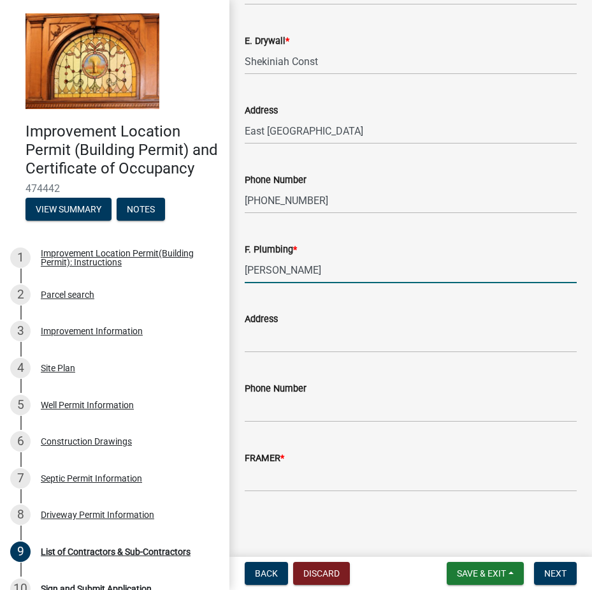
type input "[PERSON_NAME]"
click at [258, 484] on input "FRAMER *" at bounding box center [411, 479] width 332 height 26
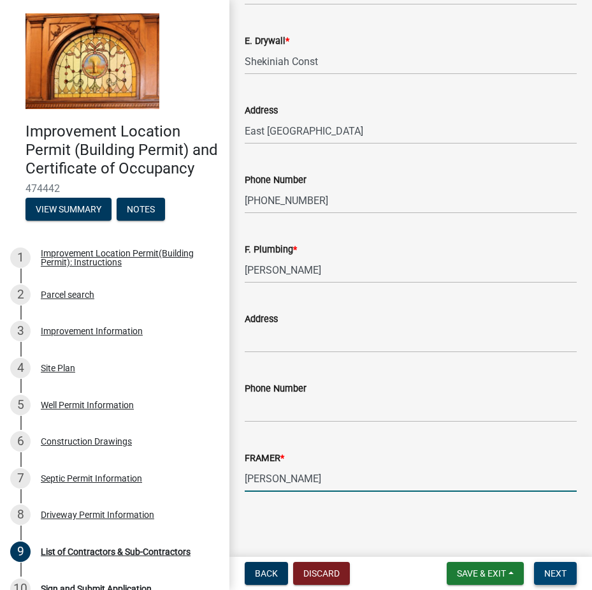
type input "[PERSON_NAME]"
click at [550, 577] on span "Next" at bounding box center [556, 573] width 22 height 10
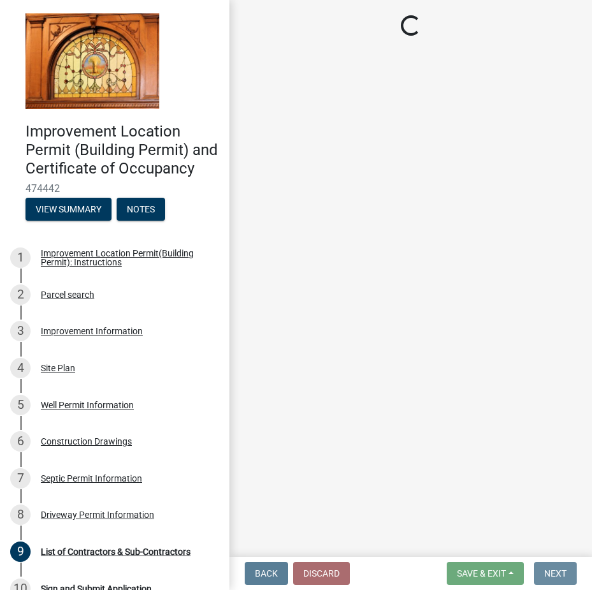
scroll to position [0, 0]
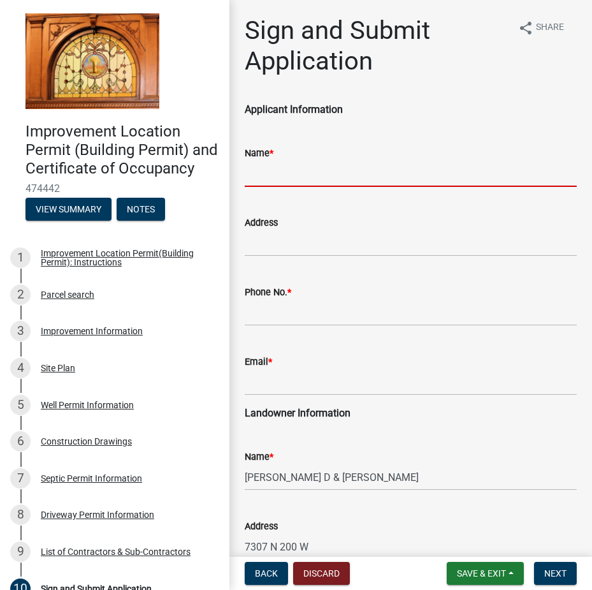
click at [253, 180] on input "Name *" at bounding box center [411, 174] width 332 height 26
type input "[PERSON_NAME]"
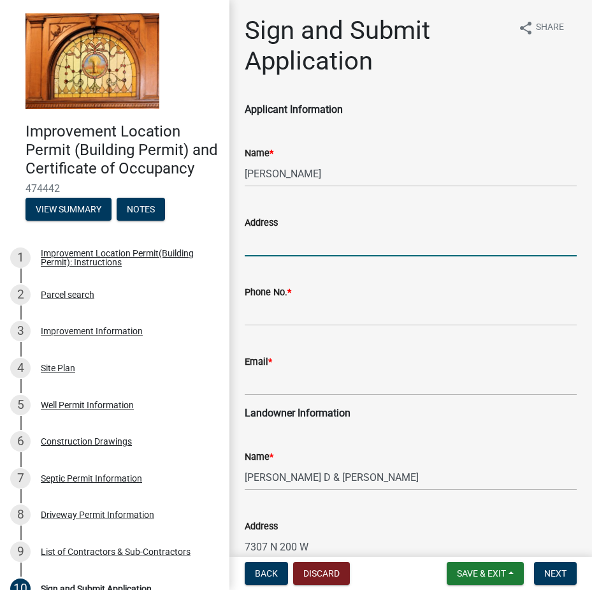
click at [270, 251] on input "Address" at bounding box center [411, 243] width 332 height 26
type input "7307 N 200 W, Rensselaer, [GEOGRAPHIC_DATA]"
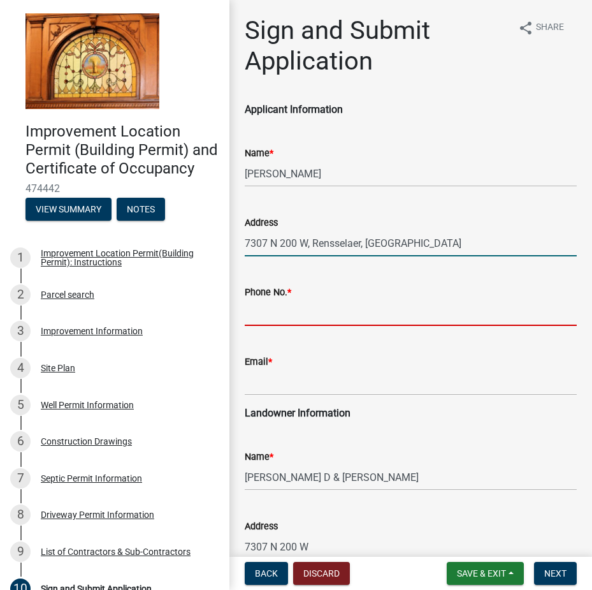
click at [276, 320] on input "Phone No. *" at bounding box center [411, 313] width 332 height 26
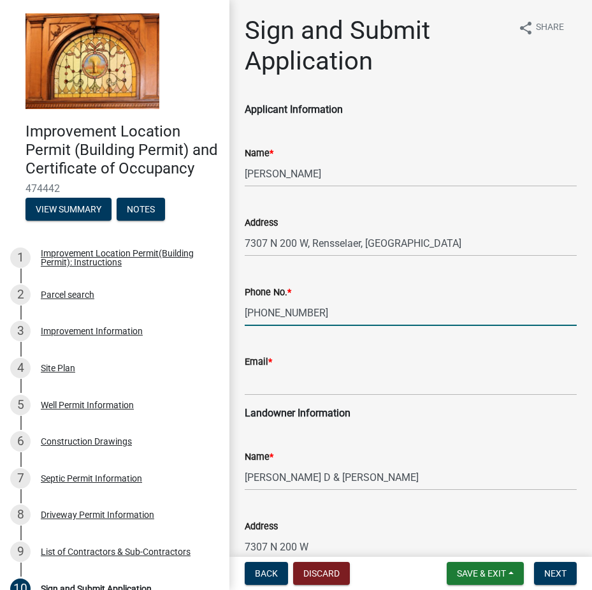
click at [292, 311] on input "[PHONE_NUMBER]" at bounding box center [411, 313] width 332 height 26
type input "[PHONE_NUMBER]"
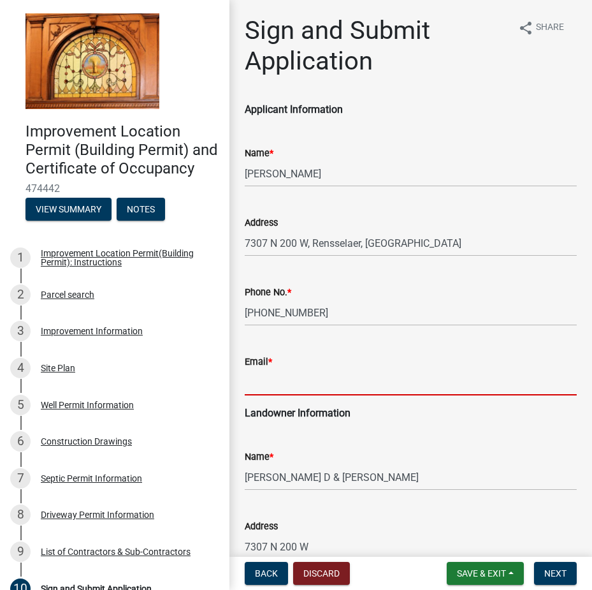
click at [283, 386] on input "Email *" at bounding box center [411, 382] width 332 height 26
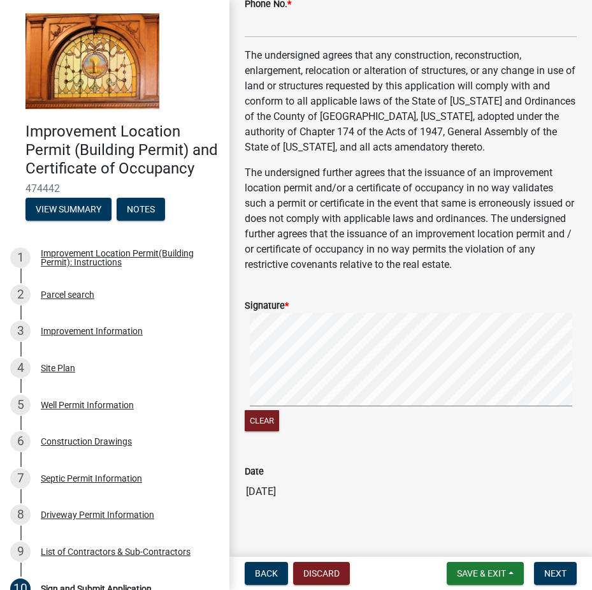
scroll to position [605, 0]
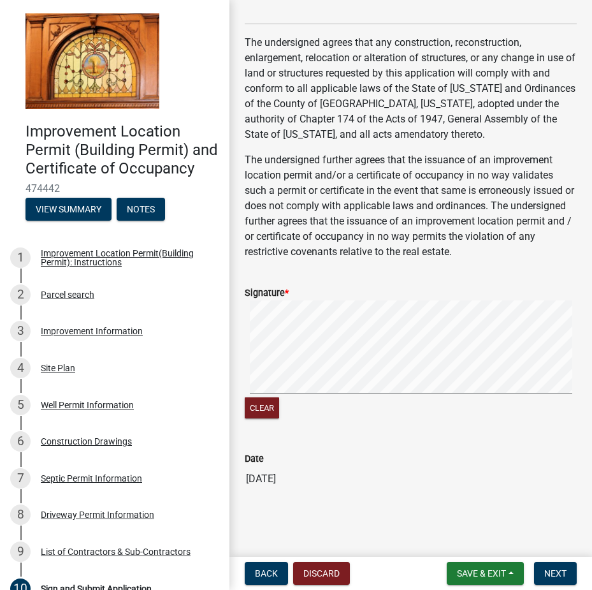
type input "[EMAIL_ADDRESS][DOMAIN_NAME]"
click at [284, 324] on form "Signature * Clear" at bounding box center [411, 346] width 332 height 152
click at [554, 573] on span "Next" at bounding box center [556, 573] width 22 height 10
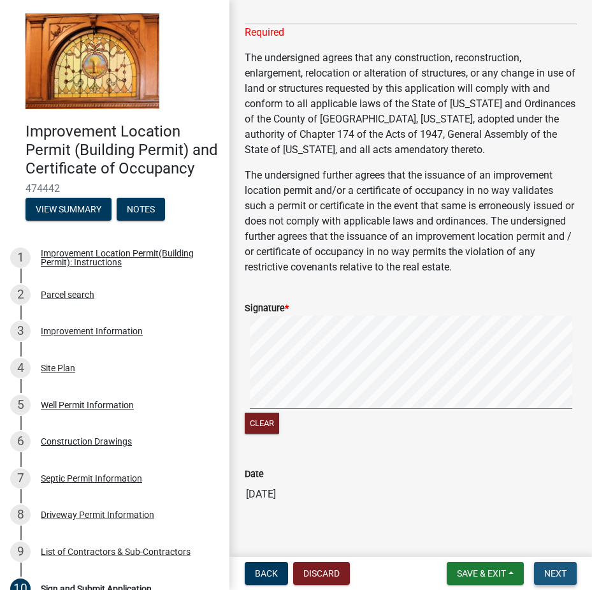
click at [554, 573] on span "Next" at bounding box center [556, 573] width 22 height 10
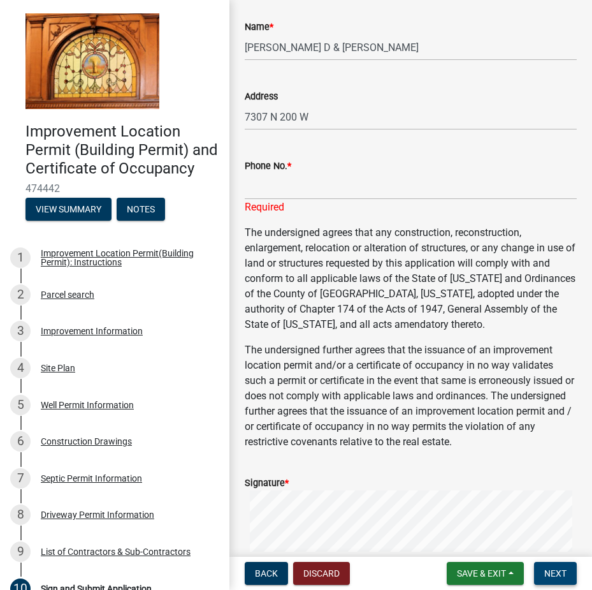
scroll to position [429, 0]
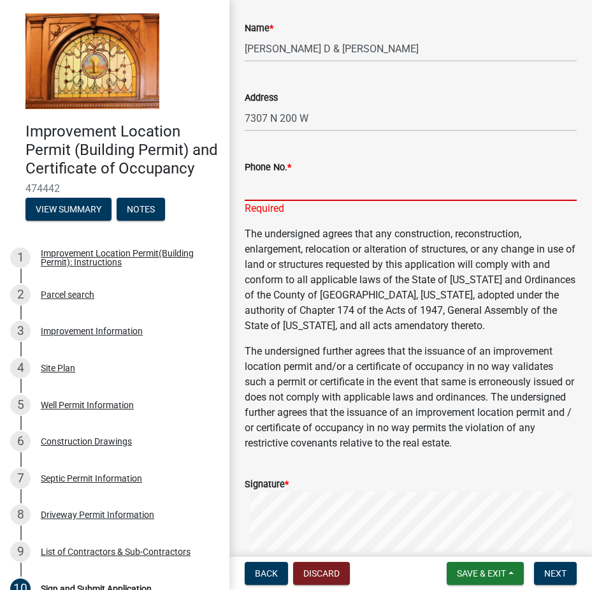
click at [263, 190] on input "Phone No. *" at bounding box center [411, 188] width 332 height 26
type input "[PHONE_NUMBER]"
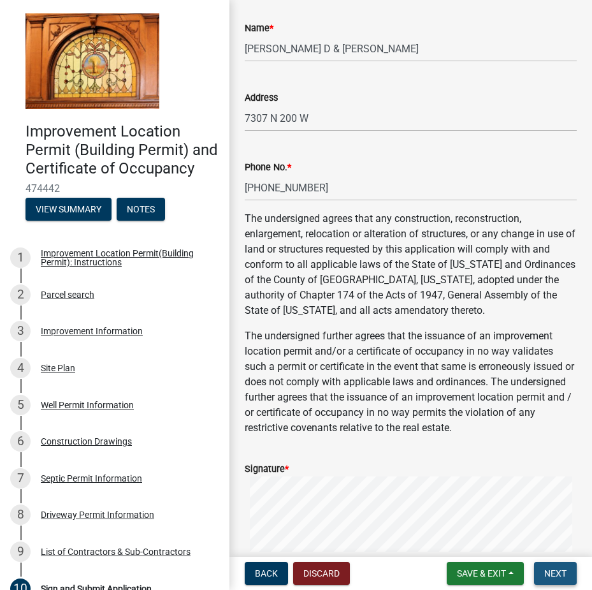
click at [559, 573] on span "Next" at bounding box center [556, 573] width 22 height 10
